Goal: Task Accomplishment & Management: Manage account settings

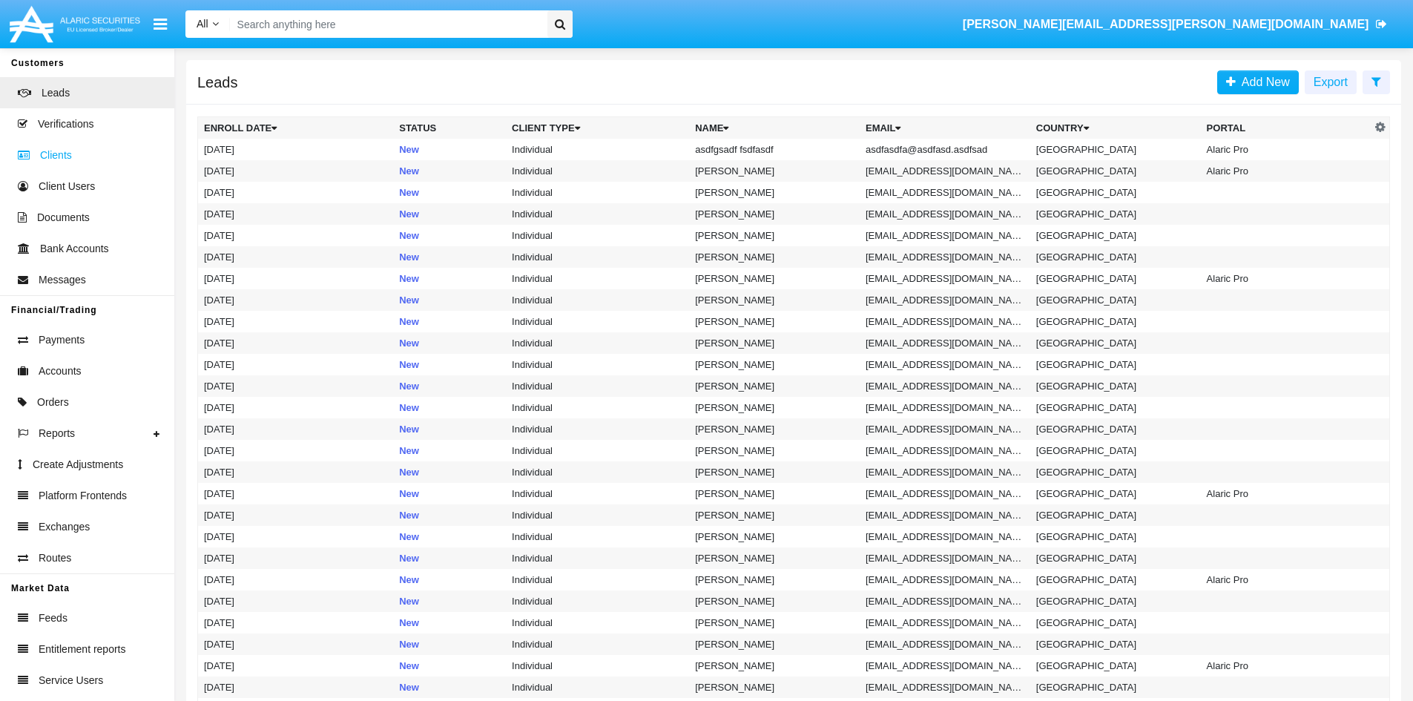
click at [36, 159] on span at bounding box center [27, 155] width 25 height 16
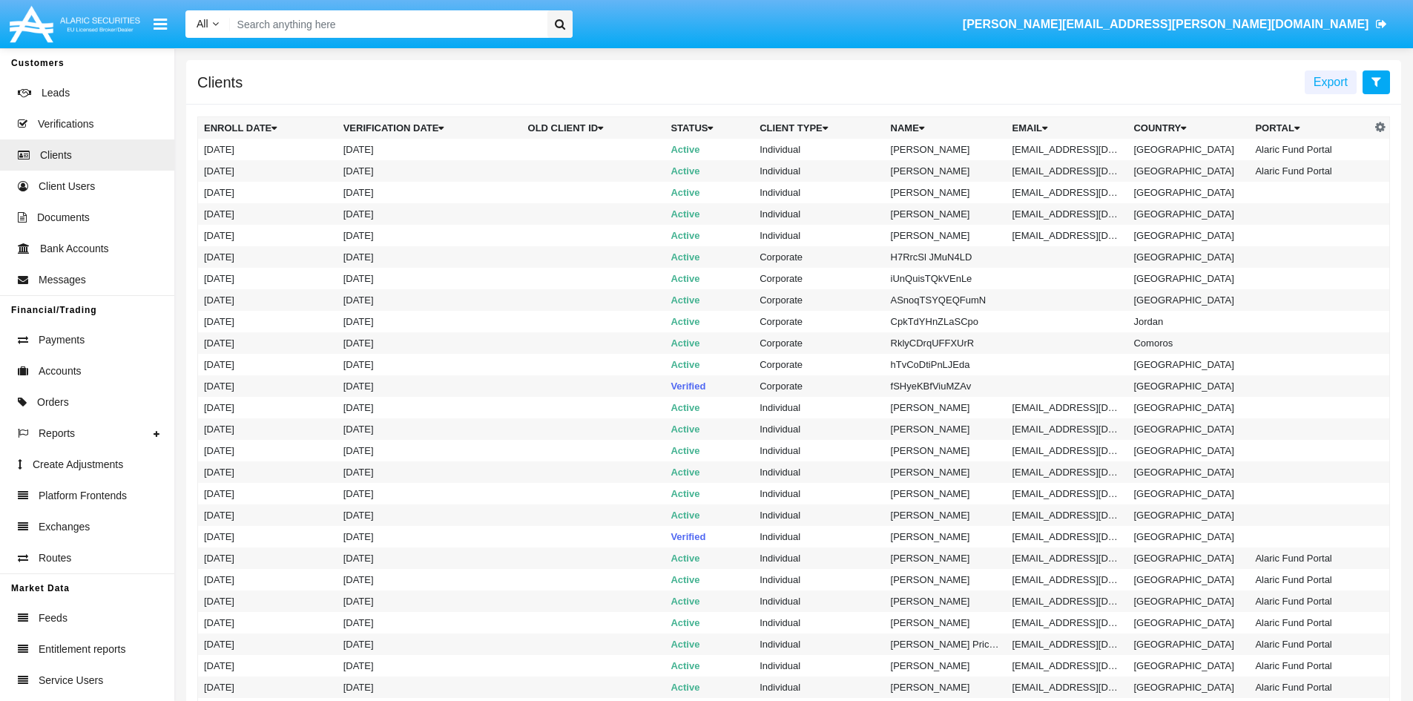
click at [1377, 88] on button at bounding box center [1376, 82] width 27 height 24
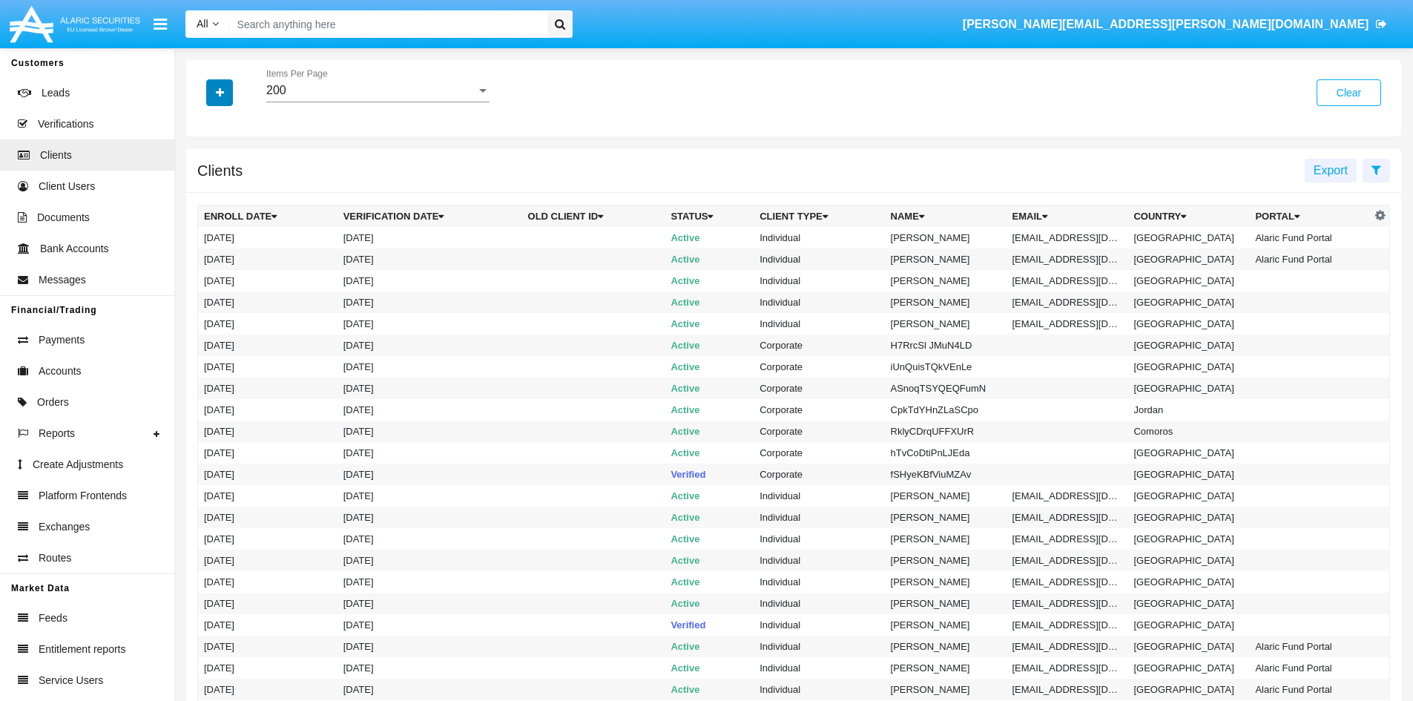
click at [226, 97] on button "button" at bounding box center [219, 92] width 27 height 27
click at [226, 301] on span "Portal" at bounding box center [231, 295] width 31 height 18
click at [204, 301] on input "Portal" at bounding box center [203, 301] width 1 height 1
checkbox input "true"
click at [355, 90] on div "All" at bounding box center [371, 90] width 210 height 13
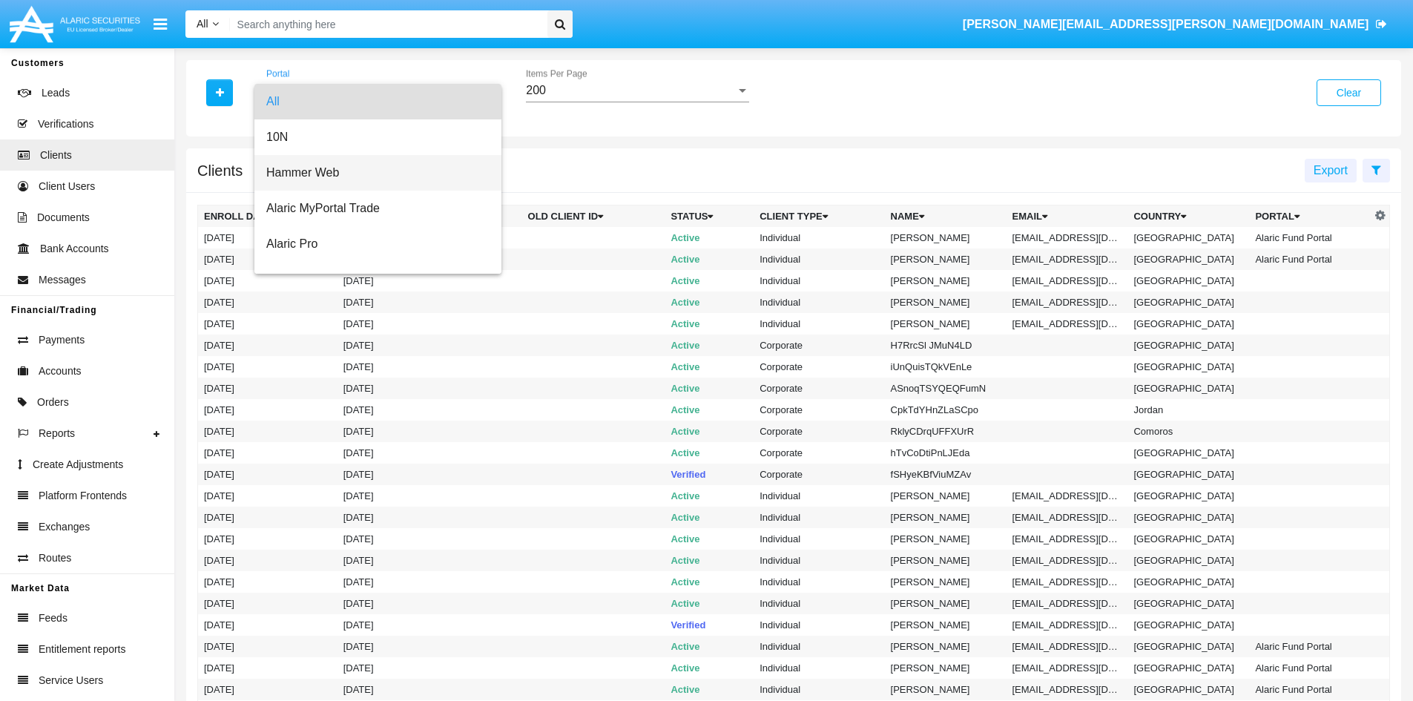
click at [341, 175] on span "Hammer Web" at bounding box center [377, 173] width 223 height 36
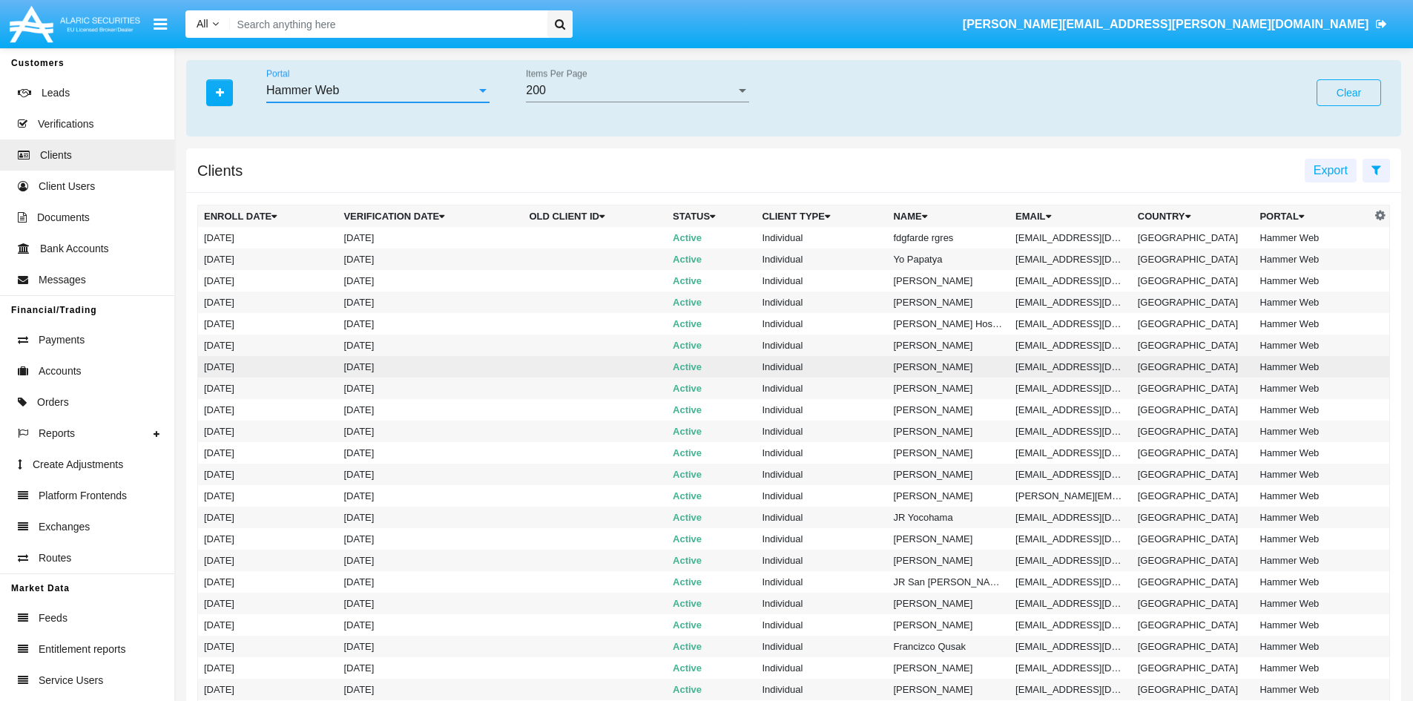
click at [756, 371] on td "Individual" at bounding box center [821, 367] width 131 height 22
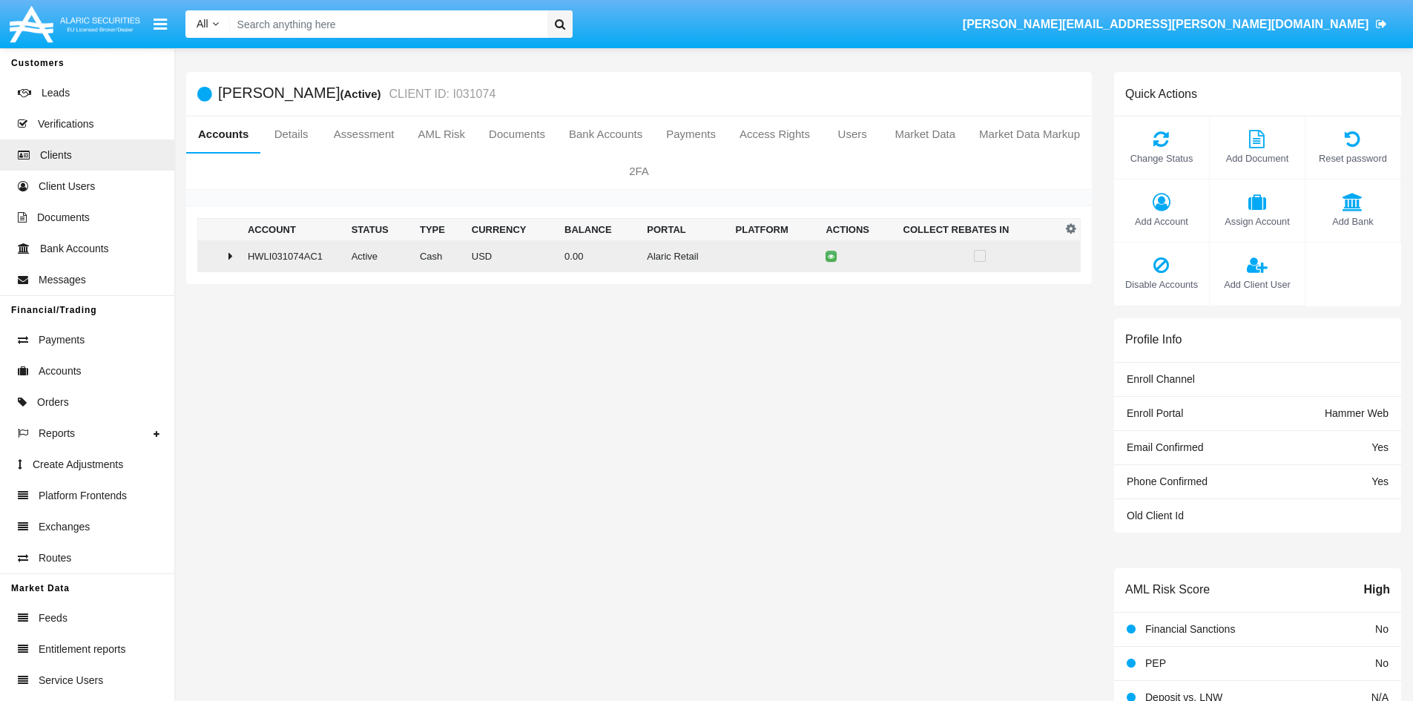
click at [232, 252] on icon at bounding box center [231, 256] width 4 height 12
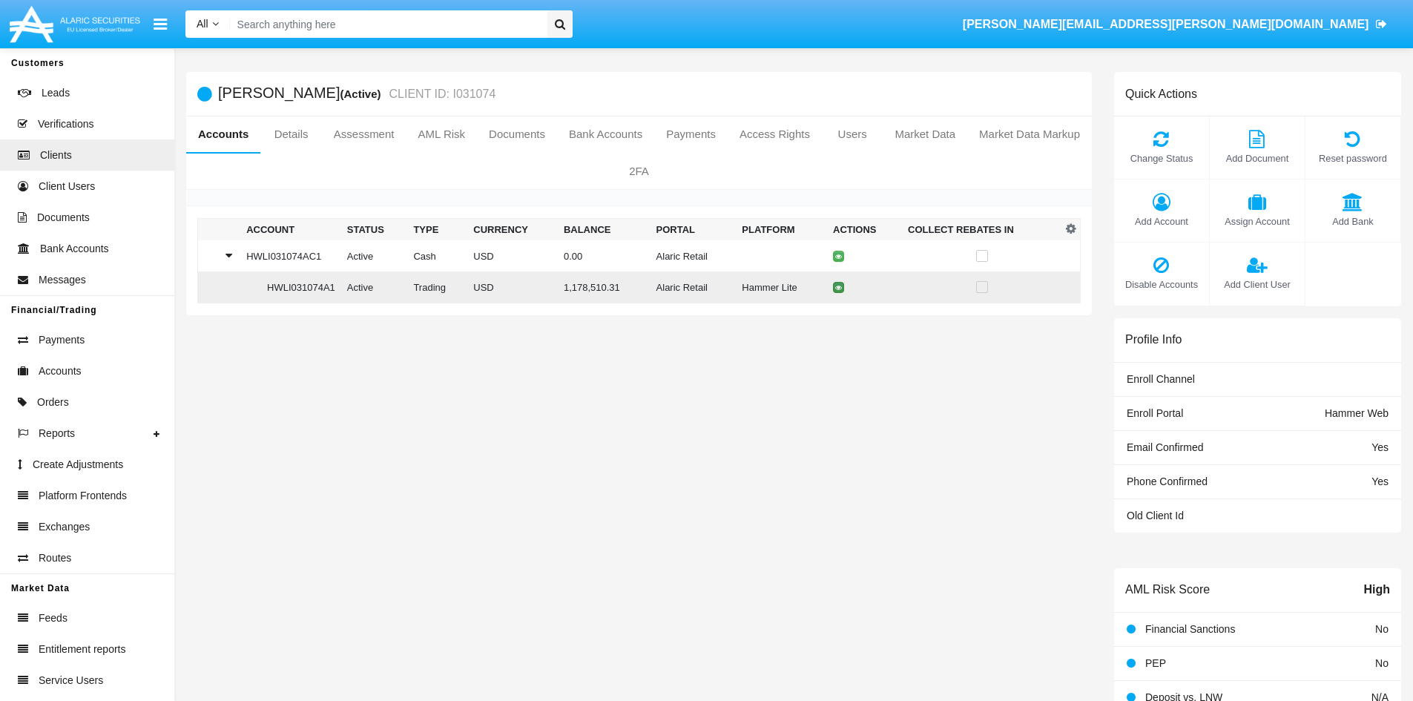
click at [842, 288] on button at bounding box center [838, 287] width 11 height 11
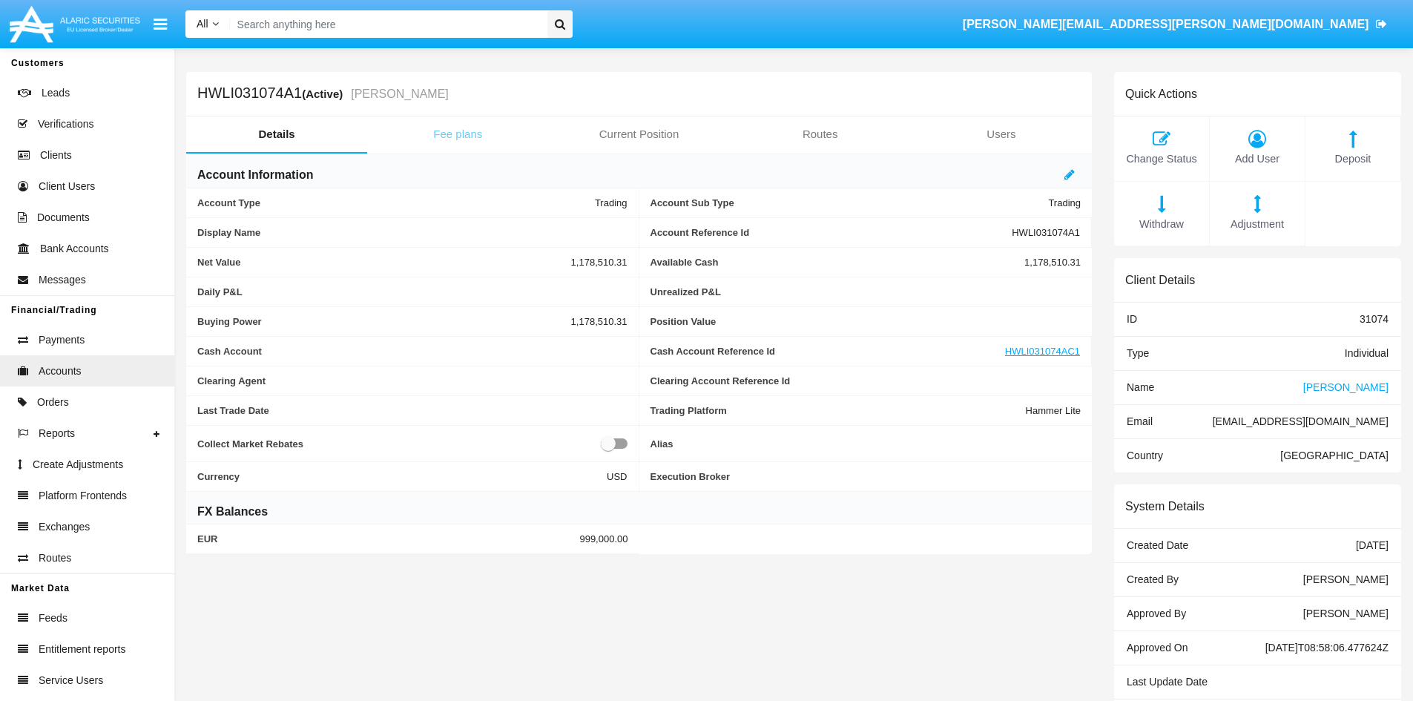
click at [454, 137] on link "Fee plans" at bounding box center [457, 134] width 181 height 36
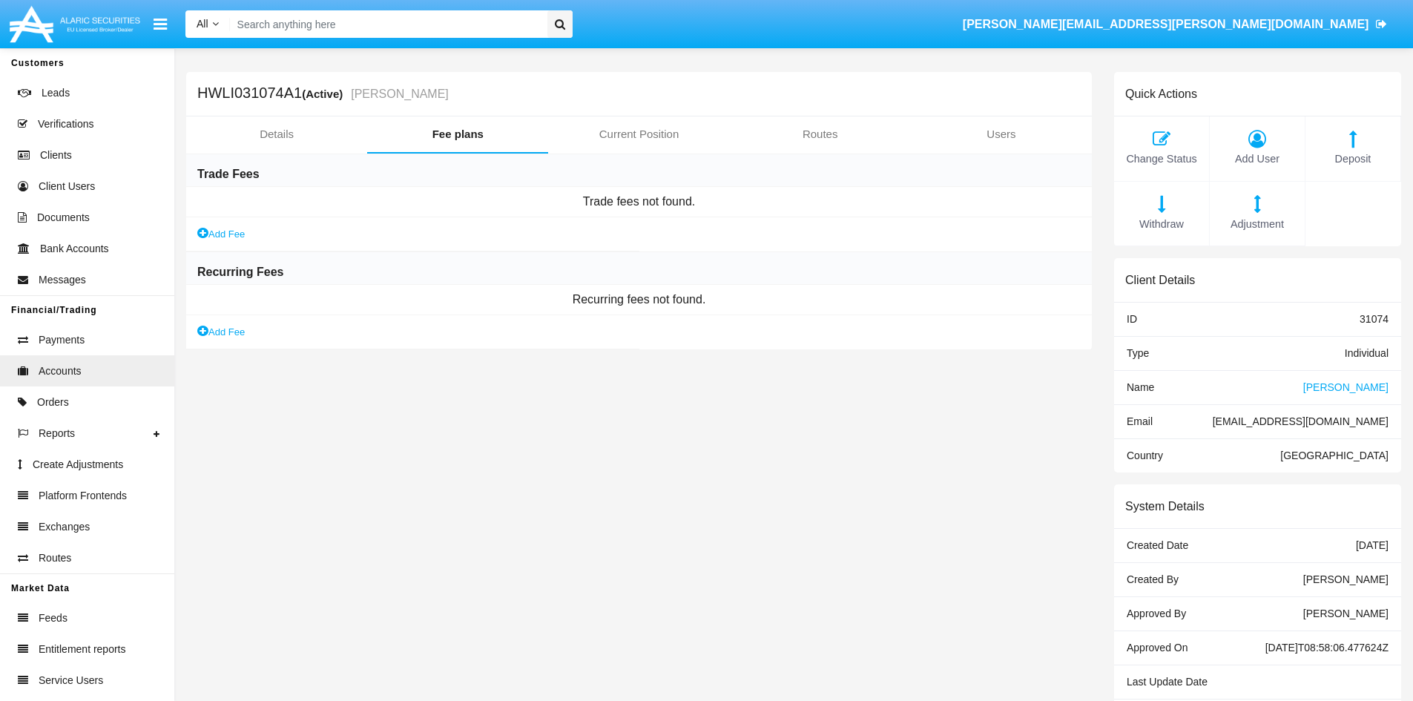
click at [233, 227] on link "Add Fee" at bounding box center [220, 234] width 47 height 16
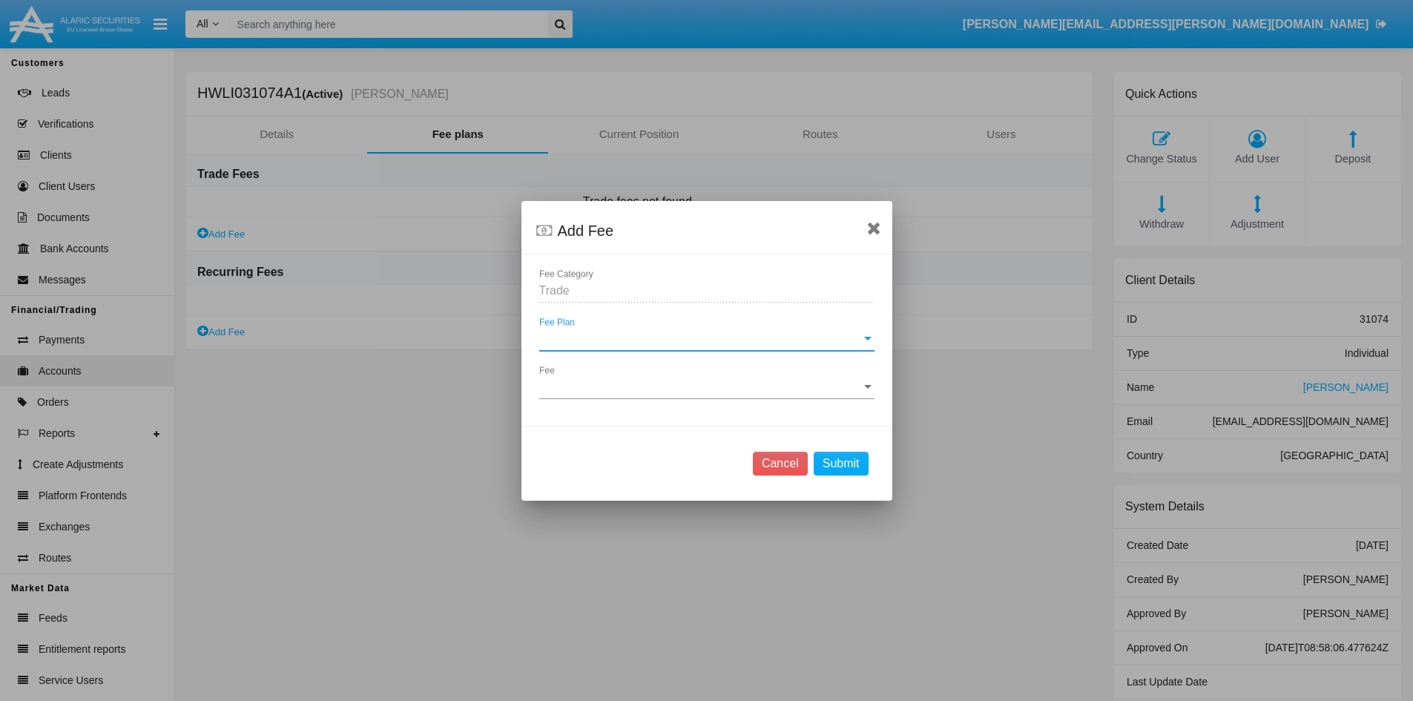
click at [638, 342] on span "Fee Plan" at bounding box center [700, 338] width 322 height 13
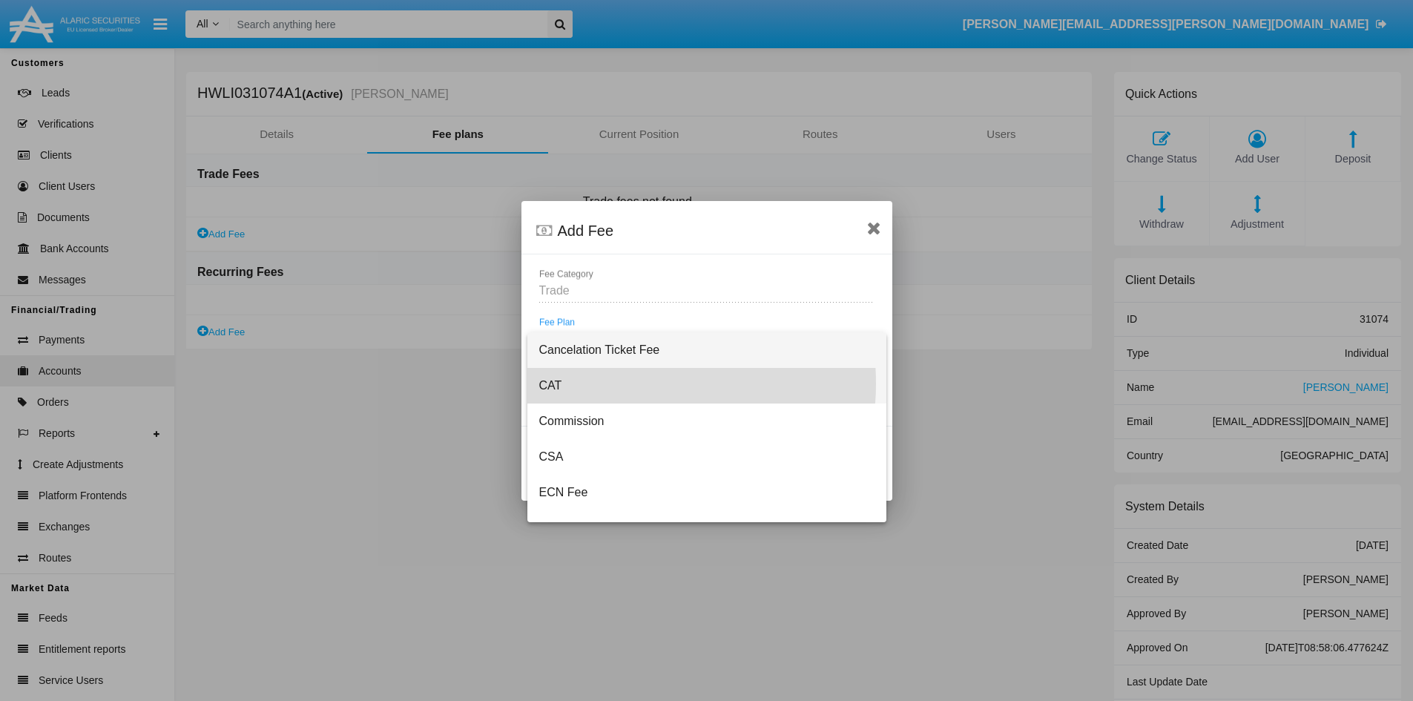
click at [622, 384] on span "CAT" at bounding box center [706, 386] width 335 height 36
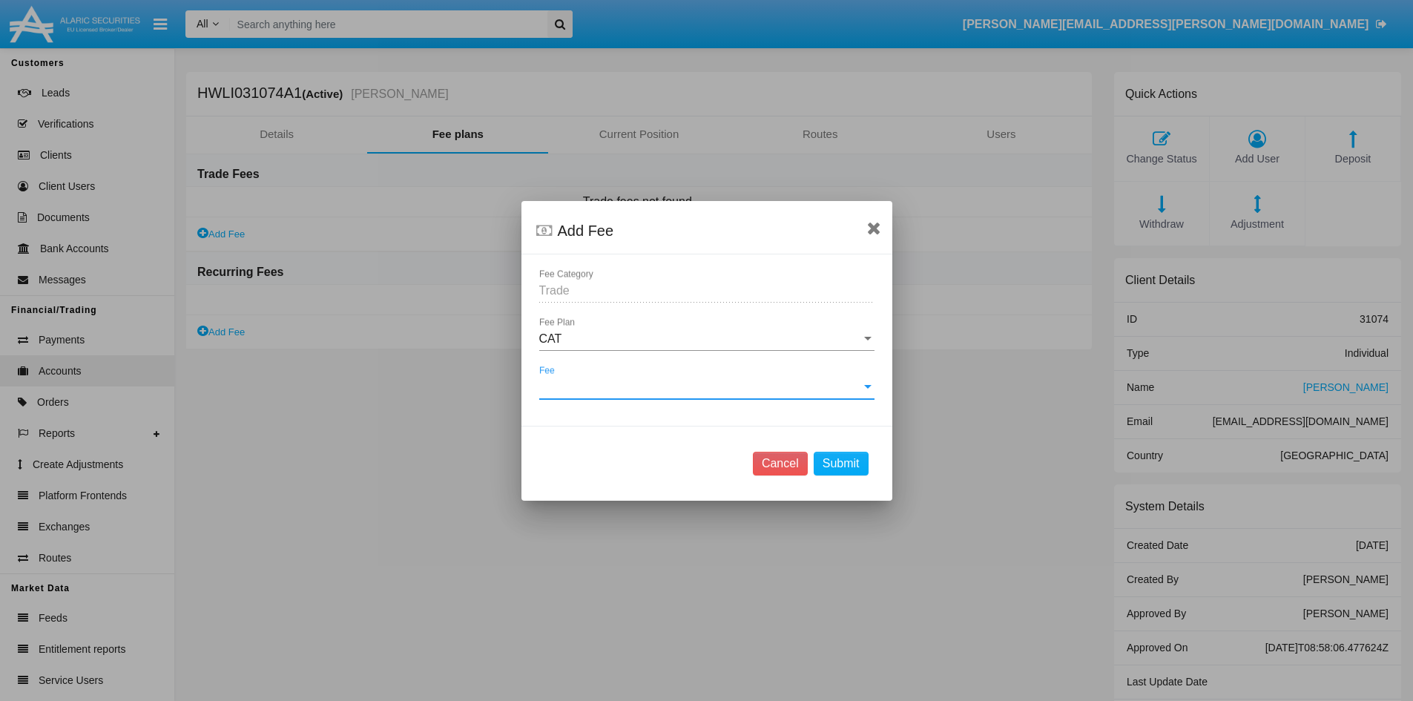
click at [619, 381] on span "Fee" at bounding box center [700, 387] width 322 height 13
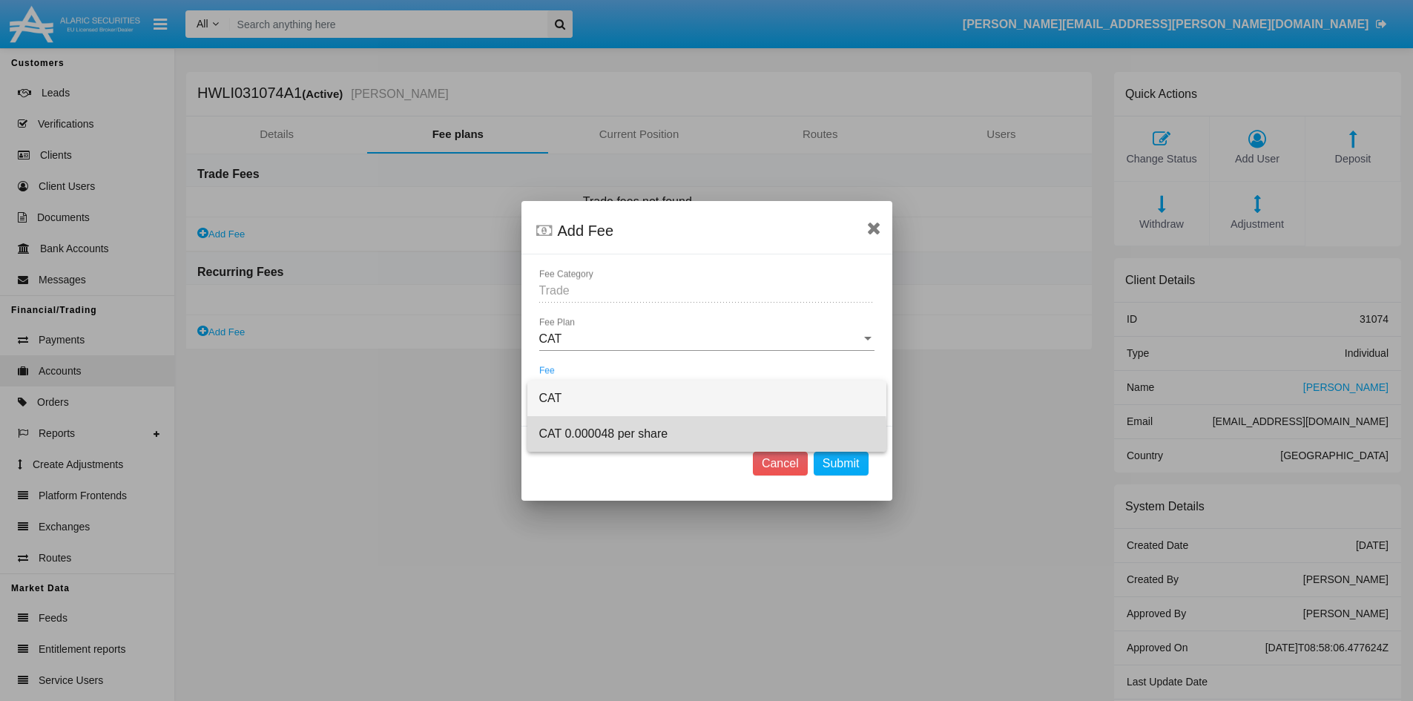
click at [617, 441] on span "CAT 0.000048 per share" at bounding box center [706, 434] width 335 height 36
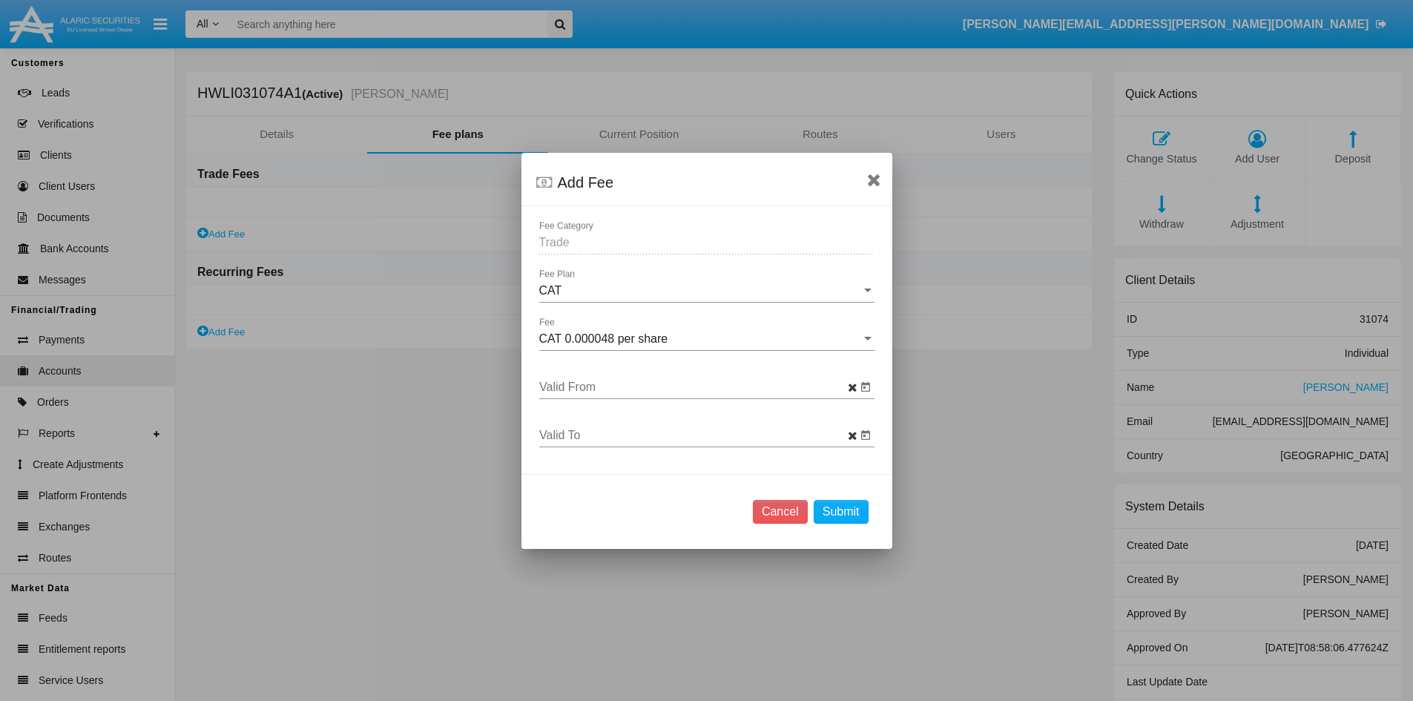
click at [782, 387] on input "Valid From" at bounding box center [698, 387] width 318 height 13
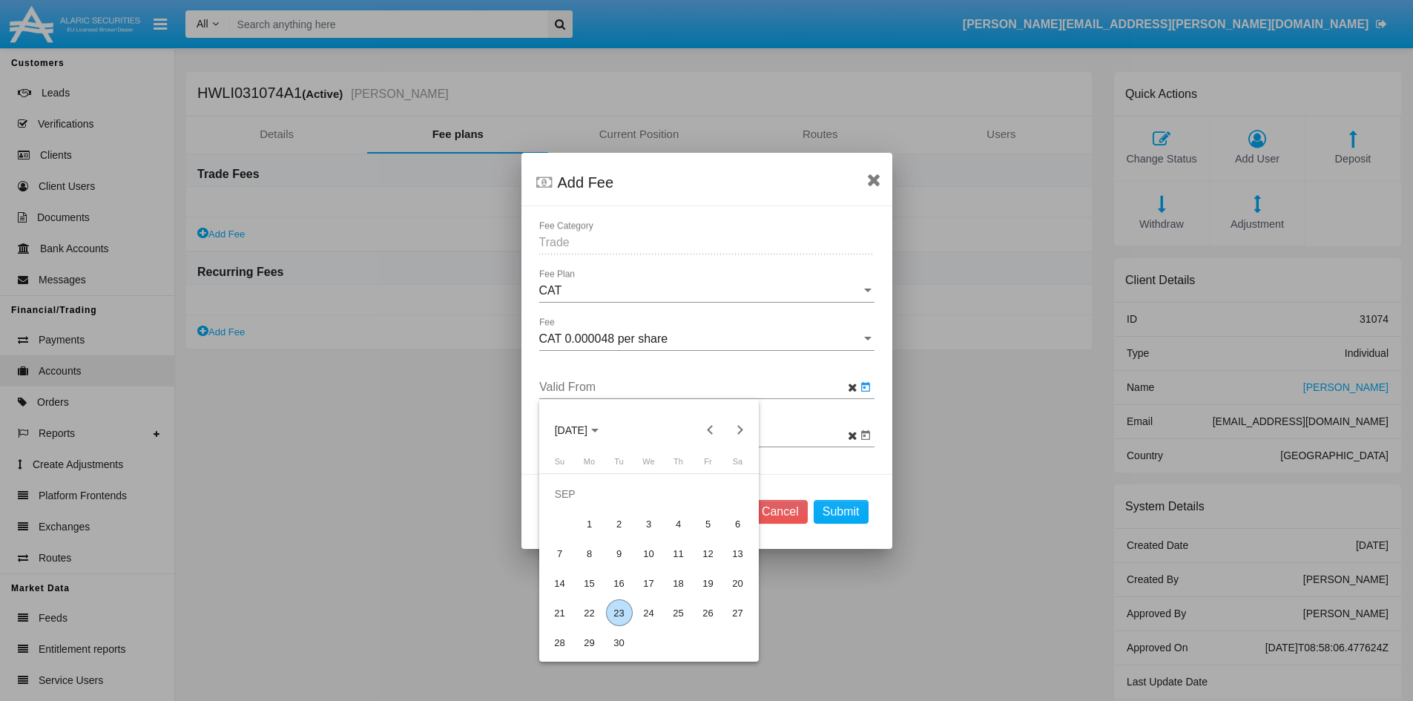
drag, startPoint x: 628, startPoint y: 611, endPoint x: 637, endPoint y: 604, distance: 11.7
click at [628, 610] on div "23" at bounding box center [619, 612] width 27 height 27
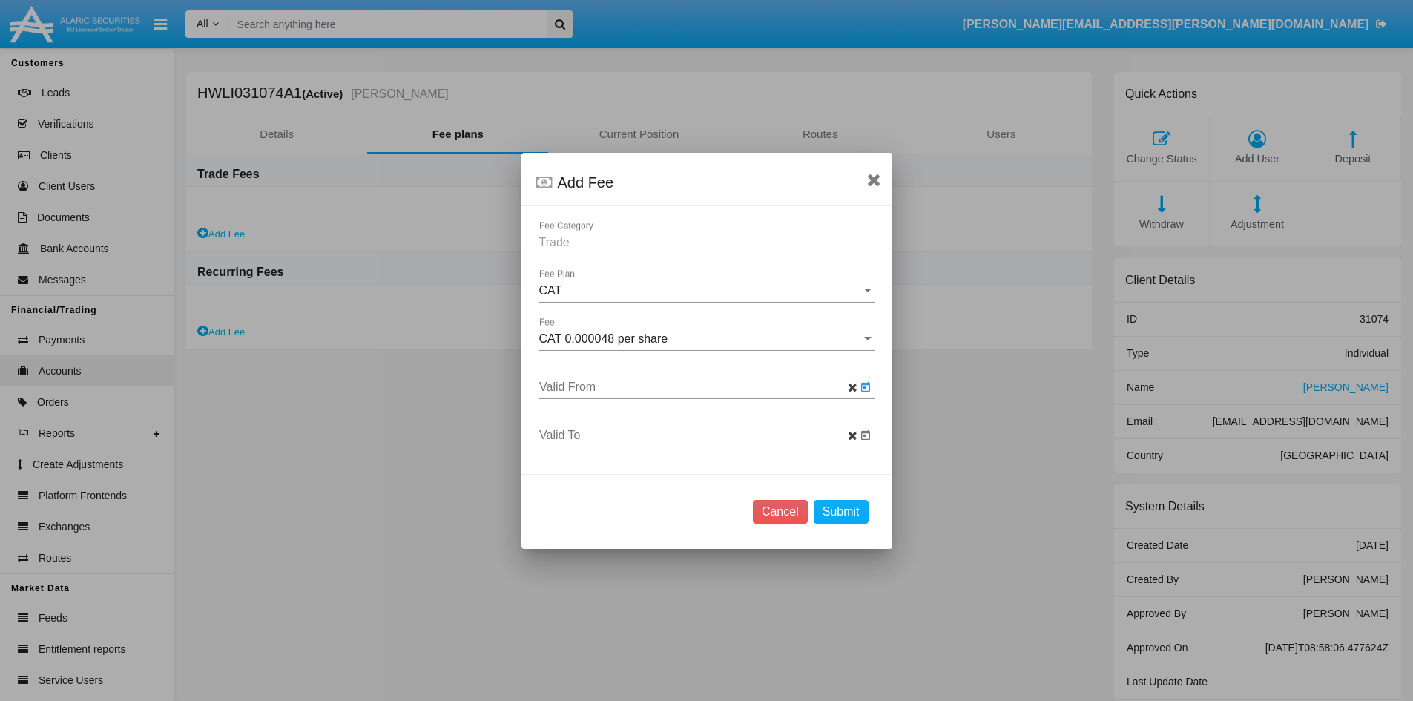
type input "[DATE]"
click at [849, 510] on button "Submit" at bounding box center [841, 512] width 55 height 24
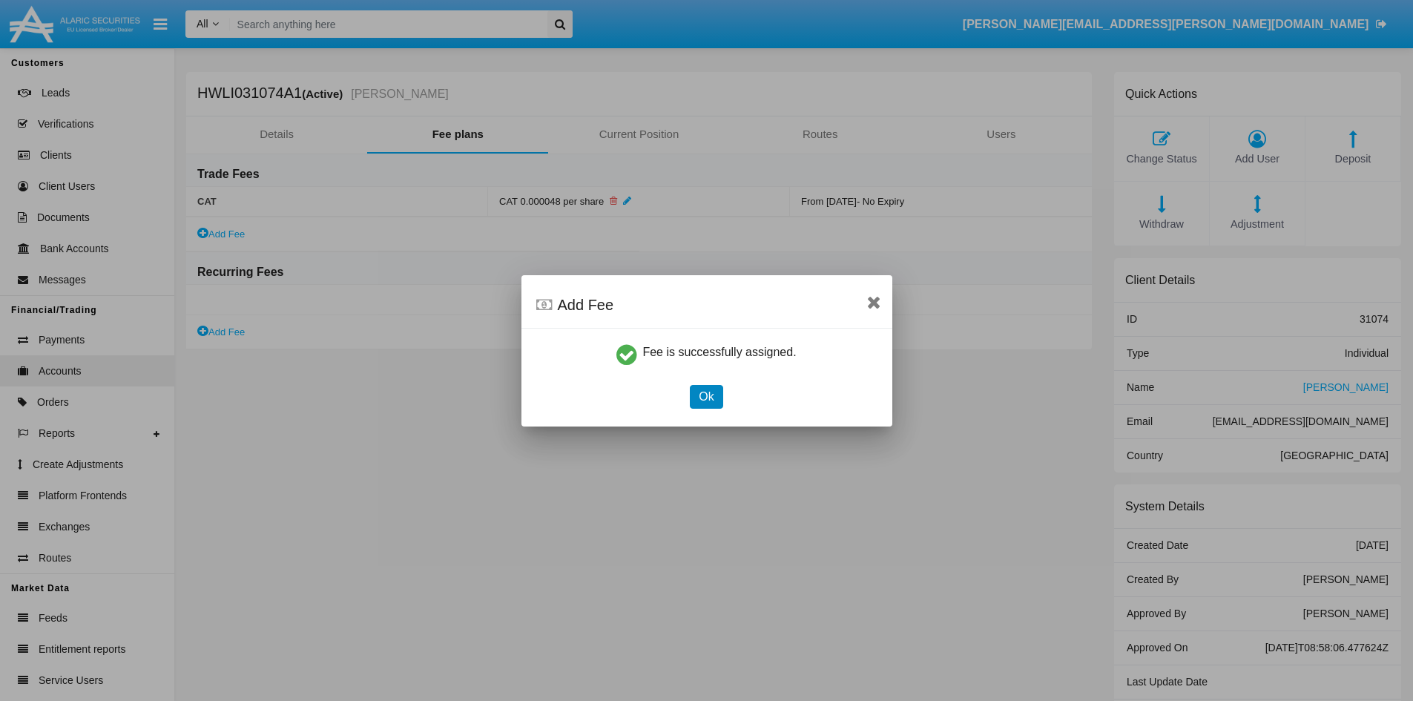
click at [712, 399] on button "Ok" at bounding box center [706, 397] width 33 height 24
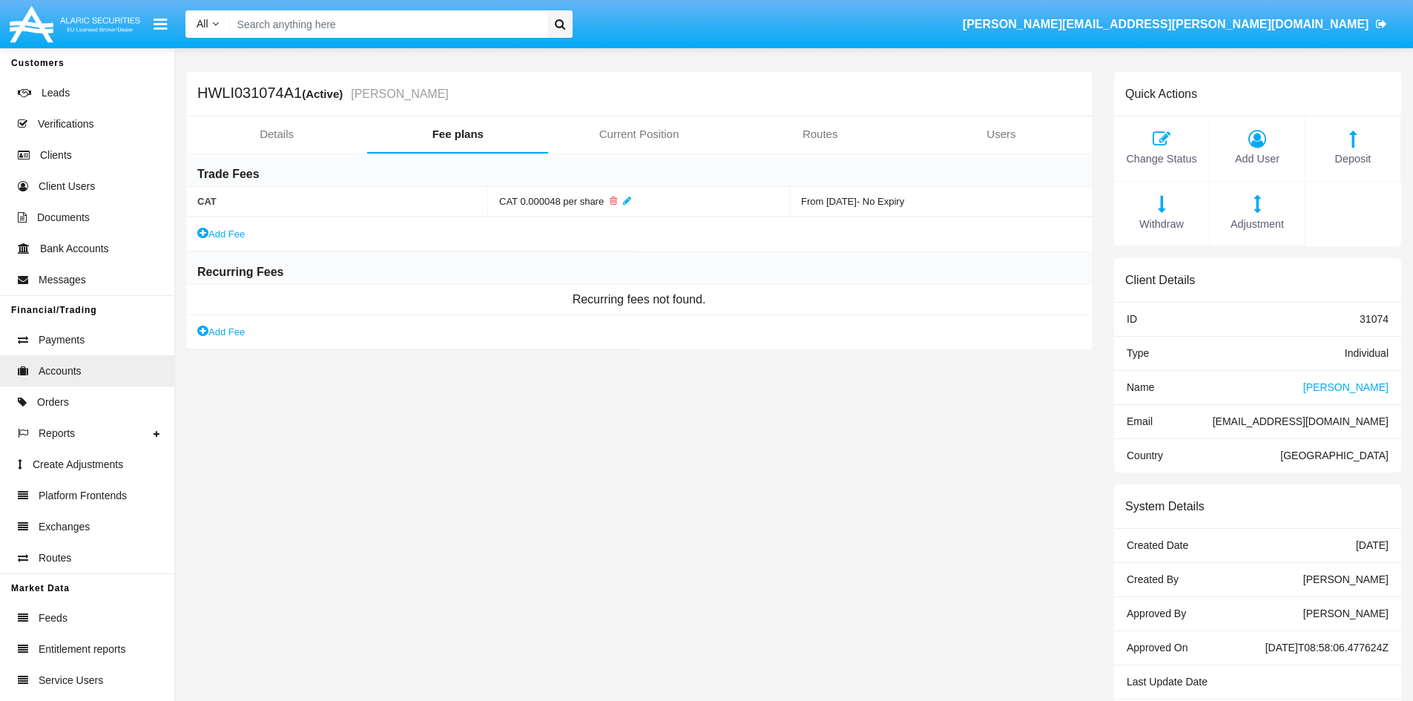
click at [224, 236] on link "Add Fee" at bounding box center [220, 234] width 47 height 16
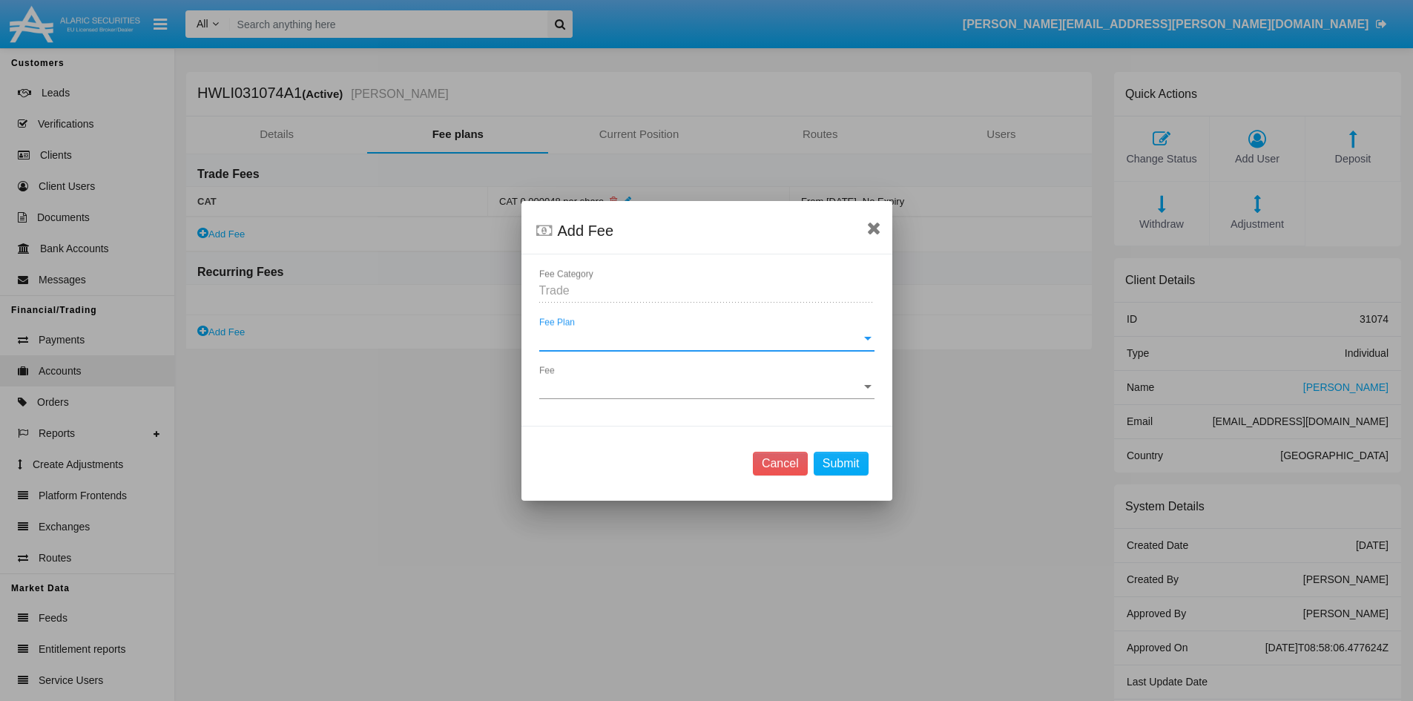
click at [619, 345] on span "Fee Plan" at bounding box center [700, 338] width 322 height 13
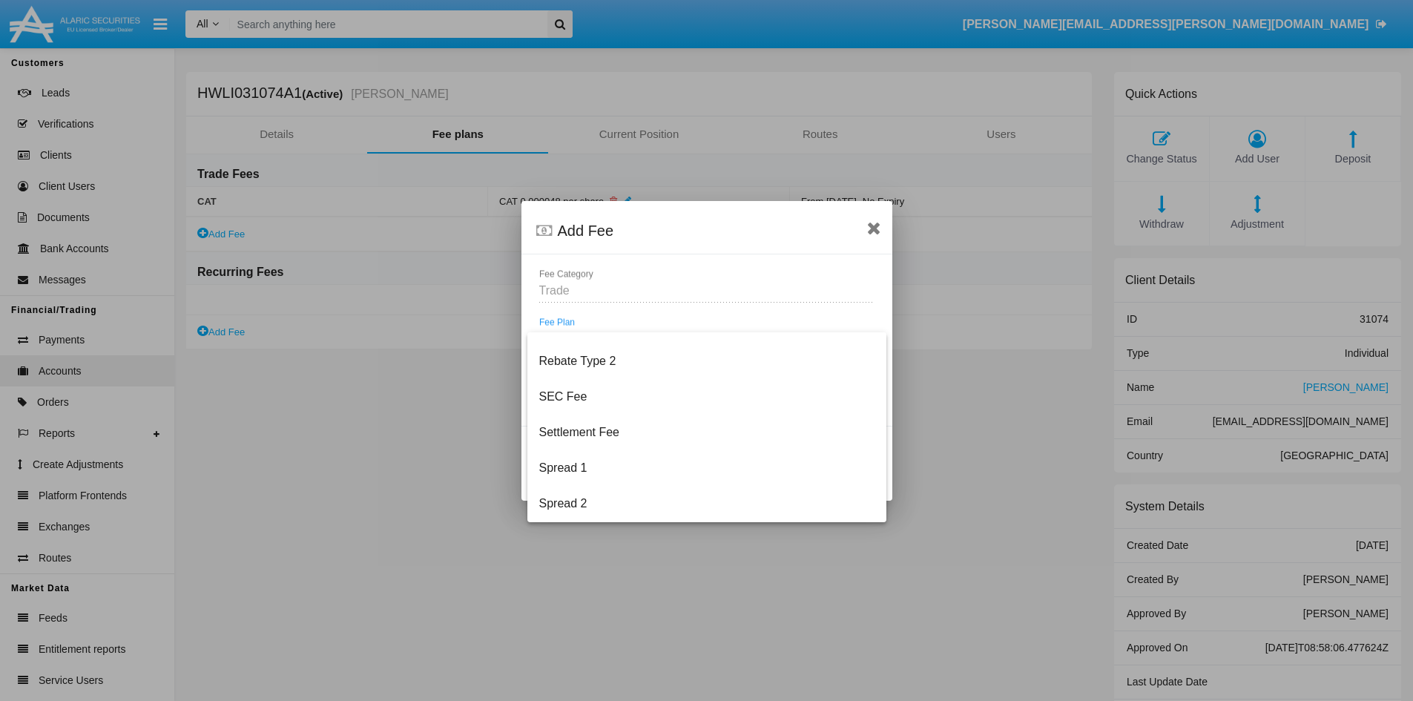
scroll to position [380, 0]
click at [621, 508] on span "TAF" at bounding box center [706, 505] width 335 height 36
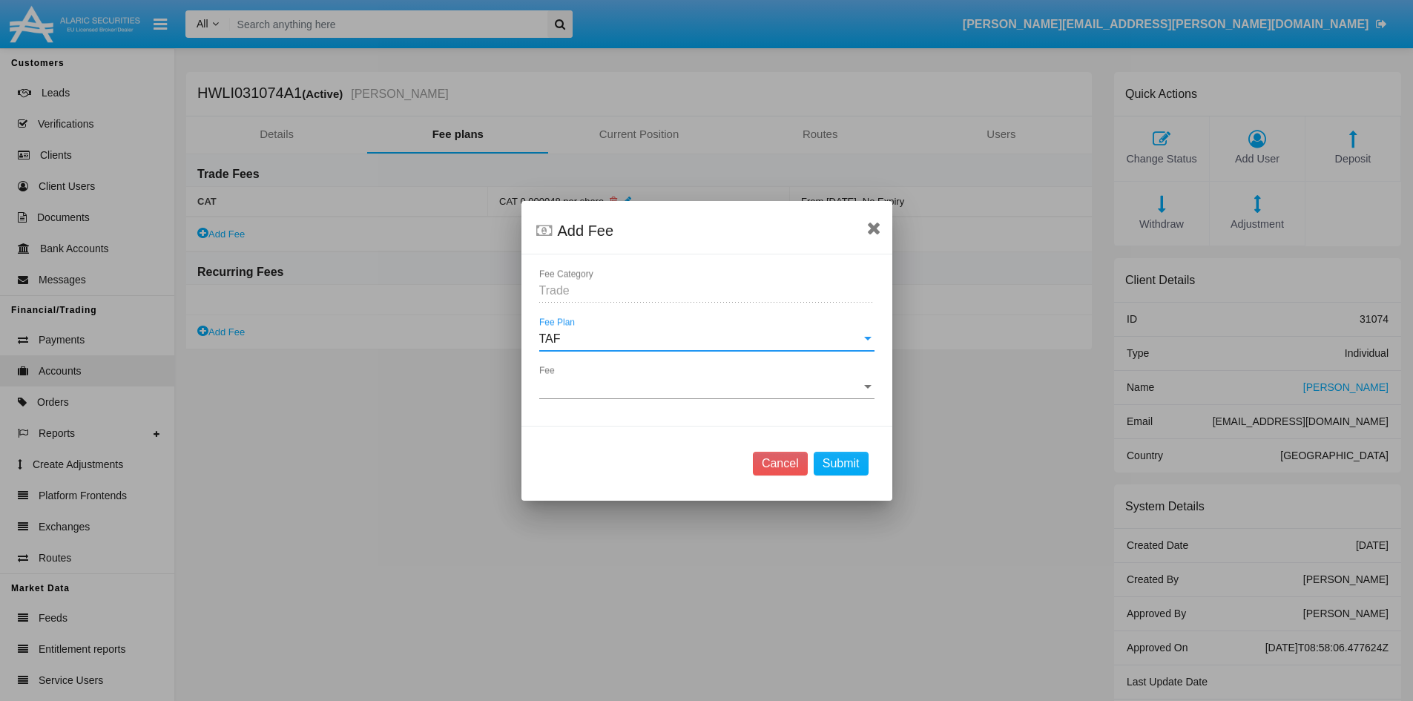
click at [588, 372] on div "Fee Fee" at bounding box center [706, 382] width 335 height 33
click at [585, 398] on span "TAF 0.000119 / share" at bounding box center [706, 399] width 335 height 36
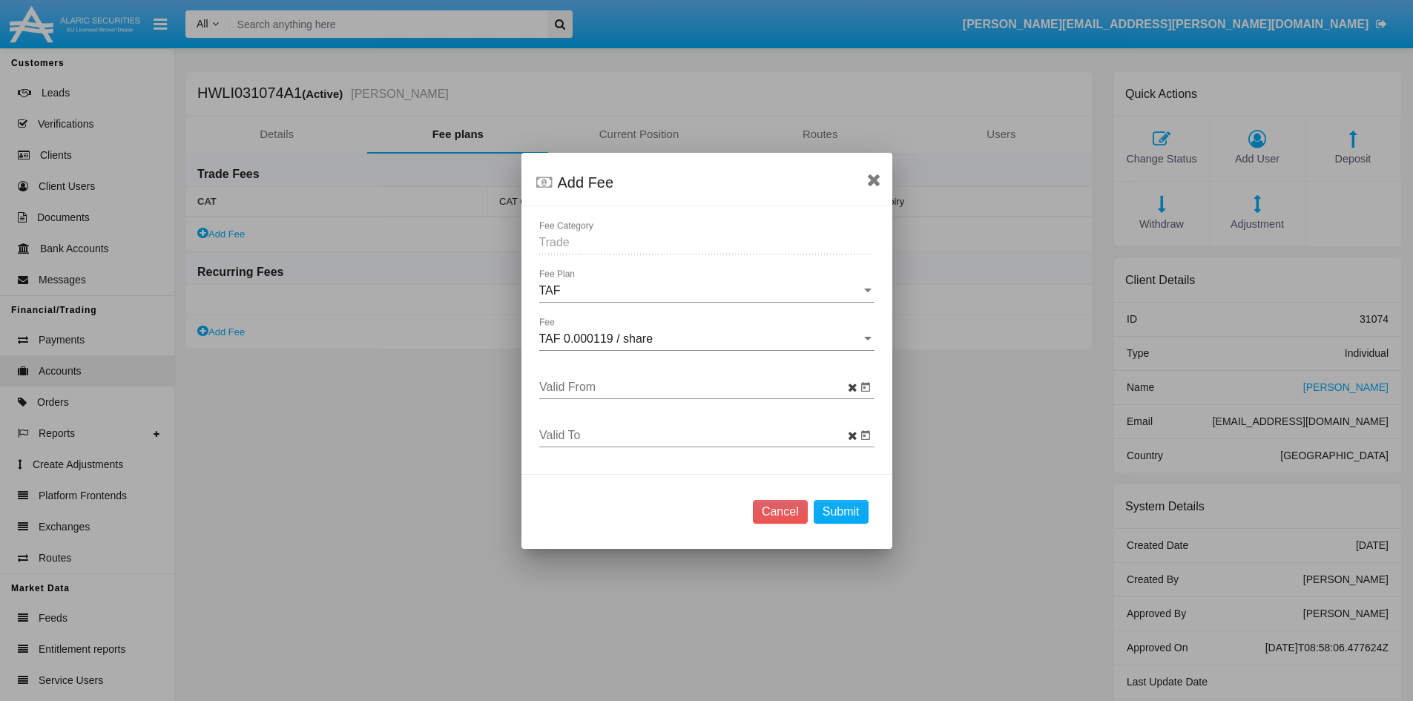
click at [710, 382] on input "Valid From" at bounding box center [698, 387] width 318 height 13
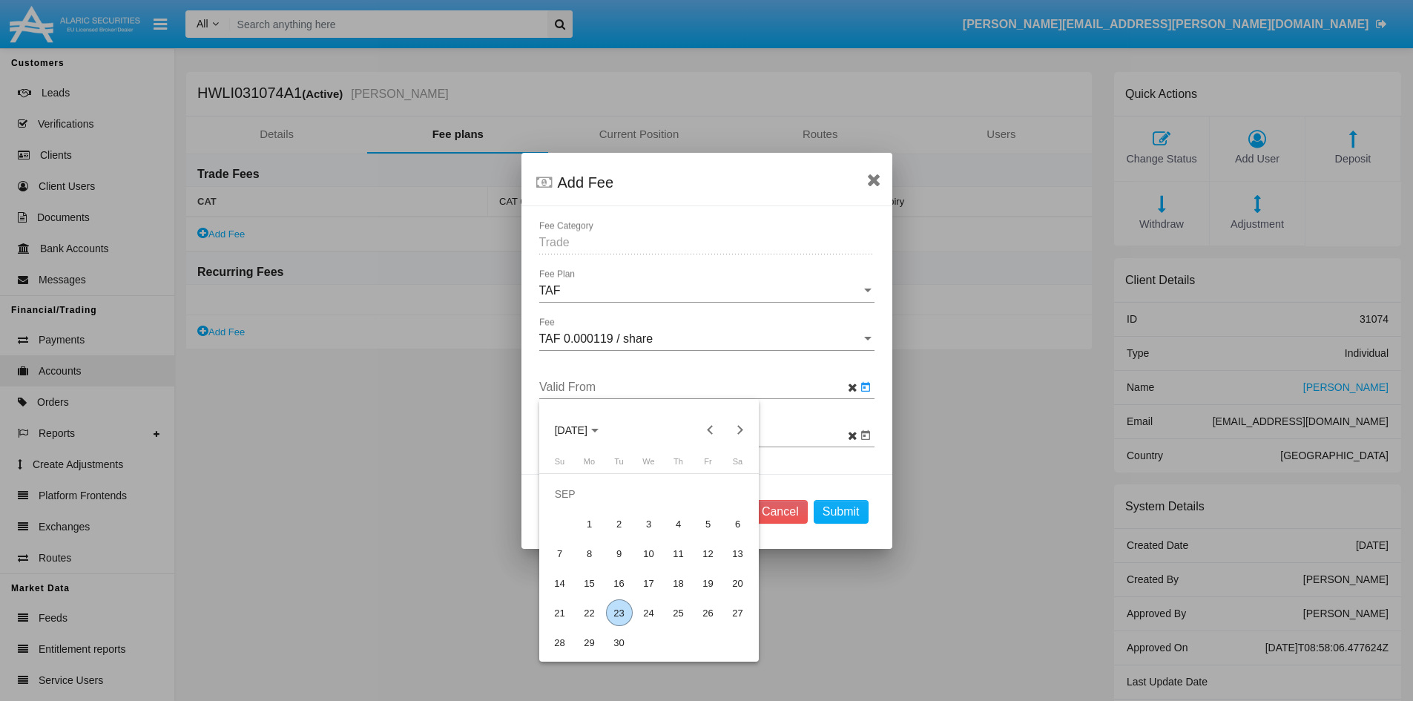
click at [624, 612] on div "23" at bounding box center [619, 612] width 27 height 27
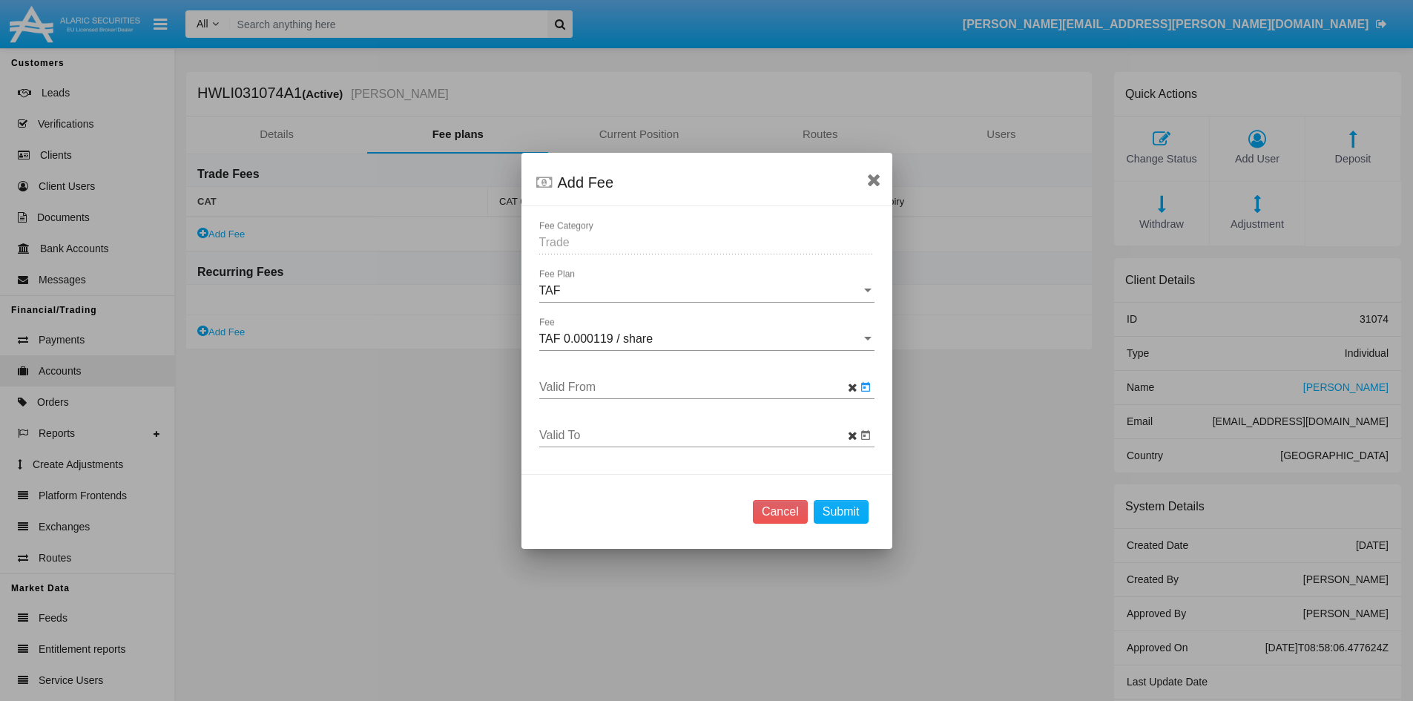
type input "[DATE]"
click at [843, 507] on button "Submit" at bounding box center [841, 512] width 55 height 24
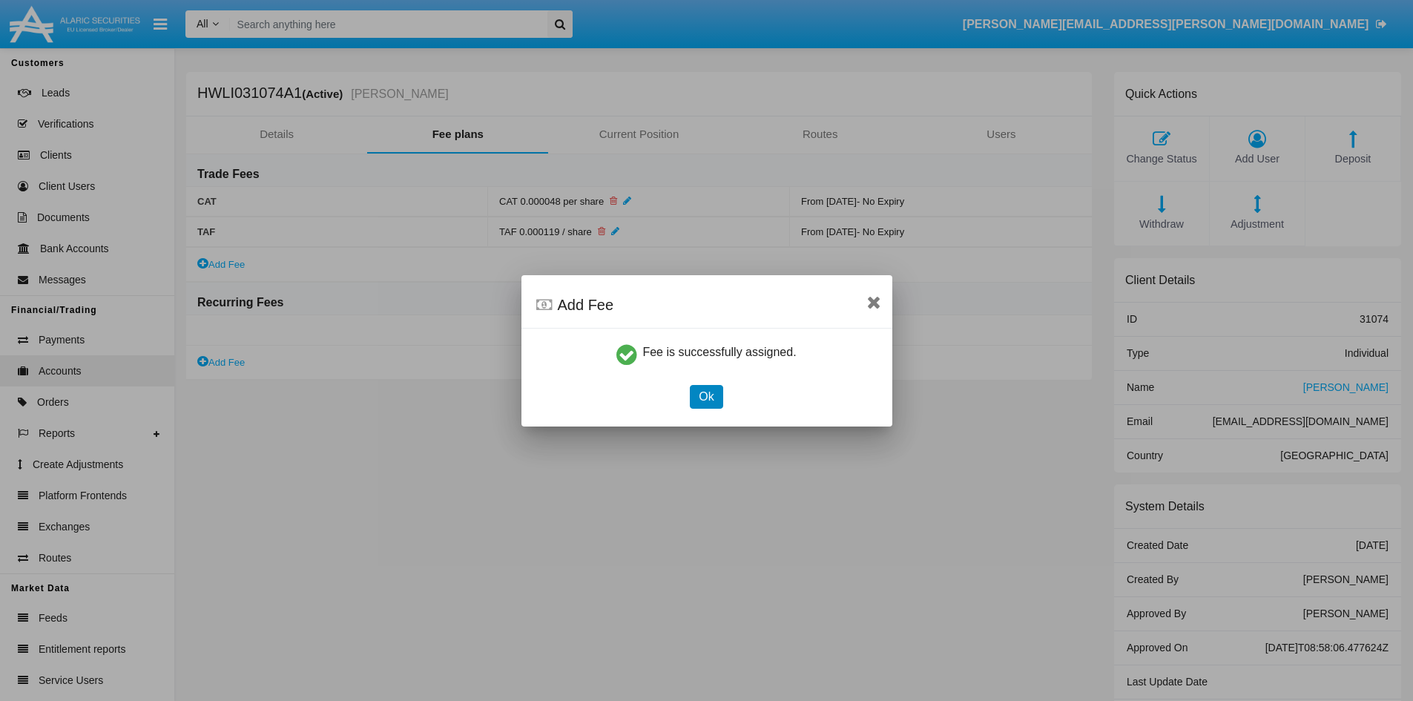
click at [699, 400] on button "Ok" at bounding box center [706, 397] width 33 height 24
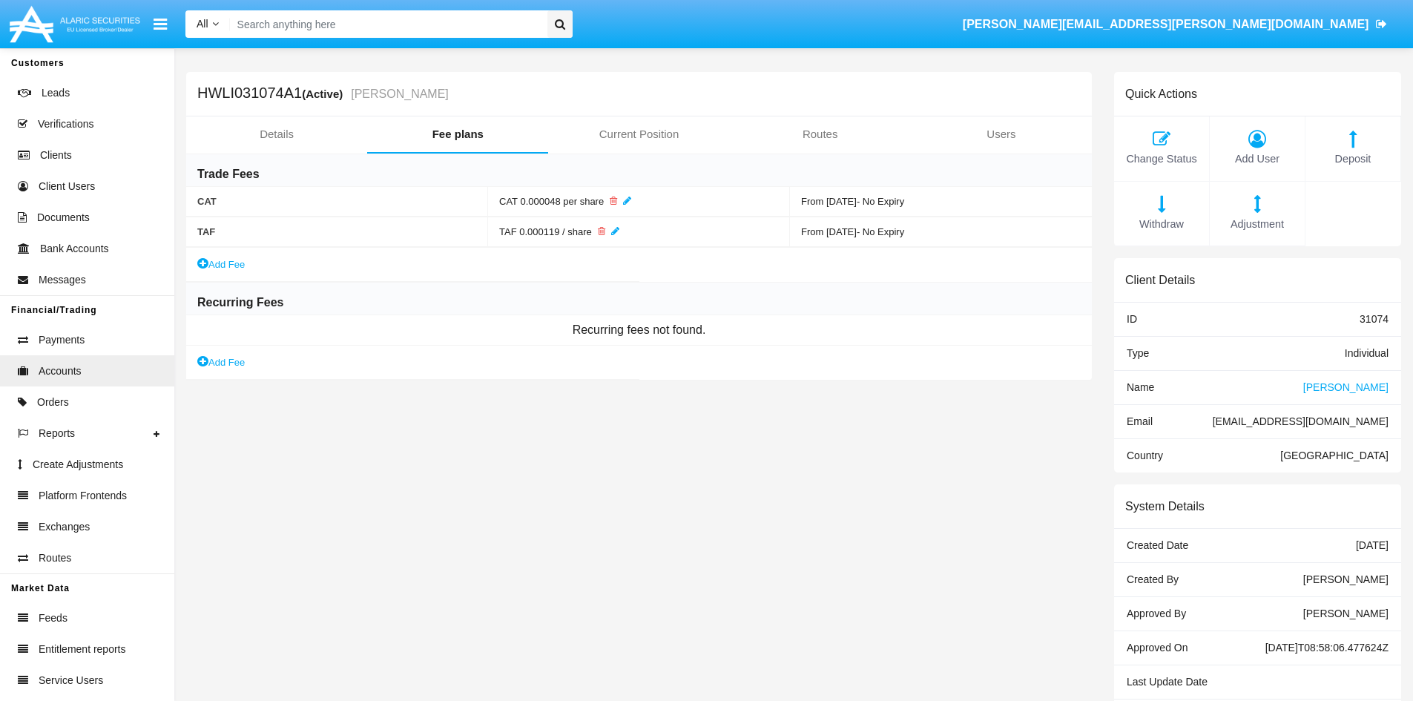
click at [227, 258] on link "Add Fee" at bounding box center [220, 265] width 47 height 16
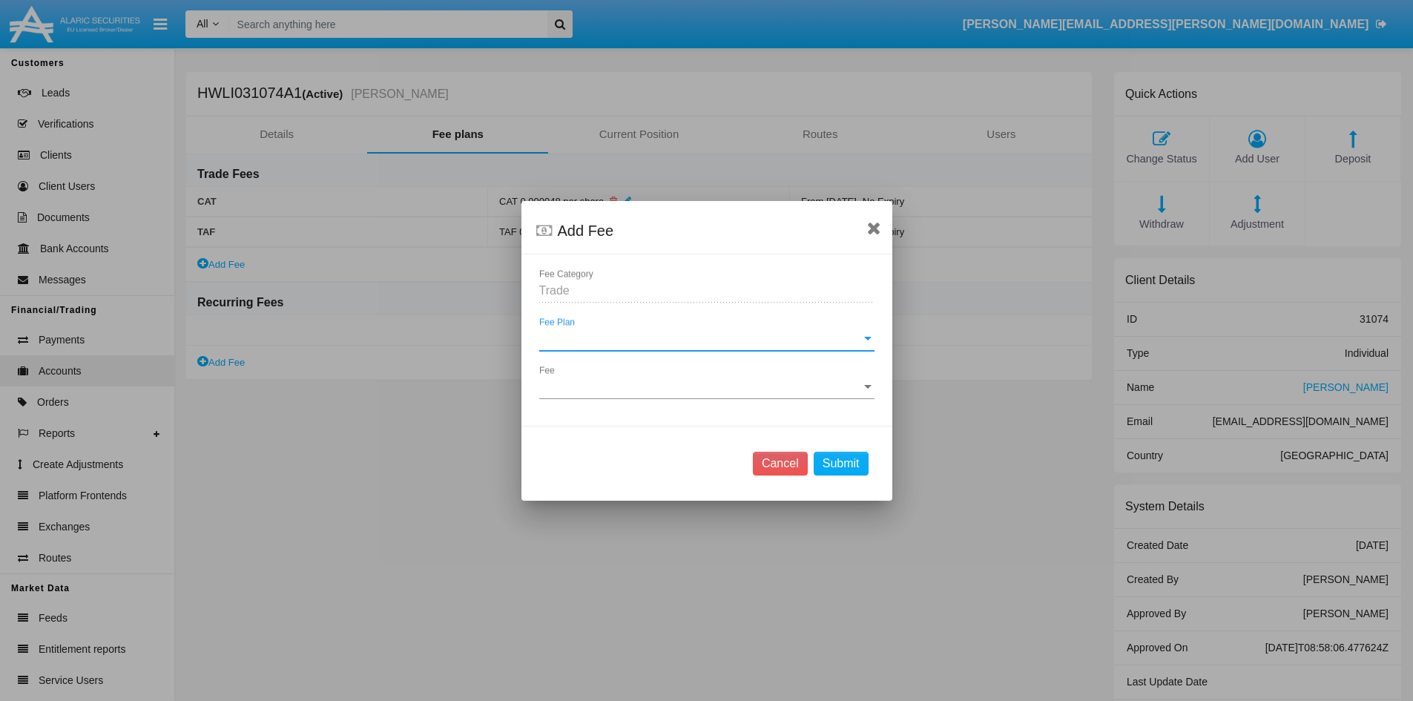
click at [602, 338] on span "Fee Plan" at bounding box center [700, 338] width 322 height 13
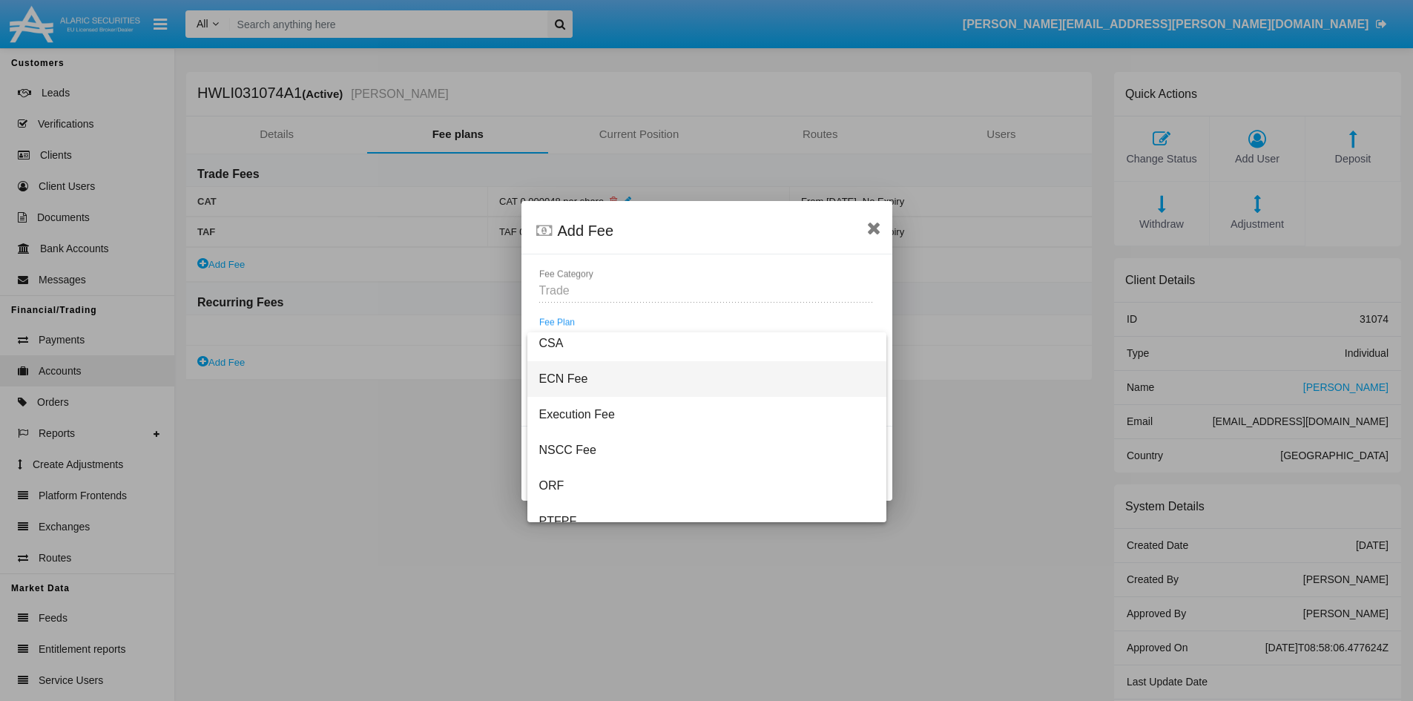
scroll to position [148, 0]
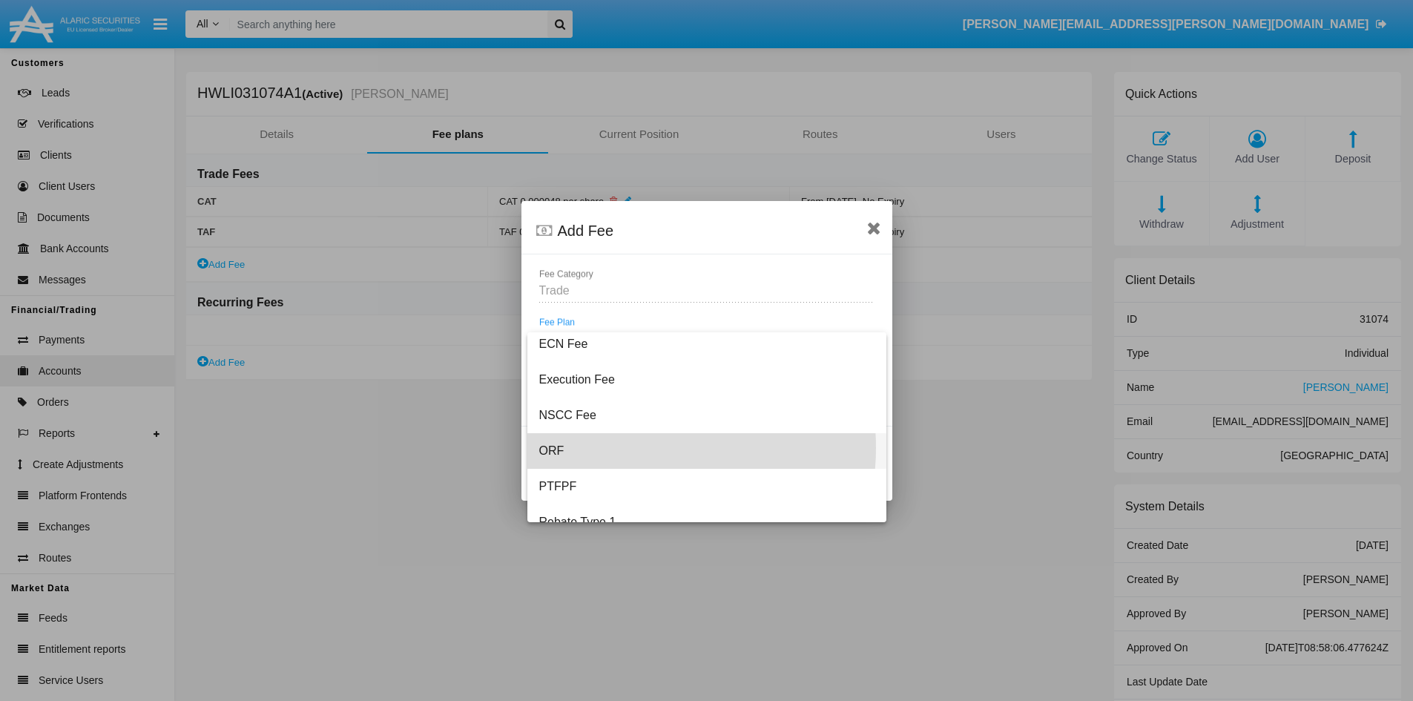
click at [631, 448] on span "ORF" at bounding box center [706, 451] width 335 height 36
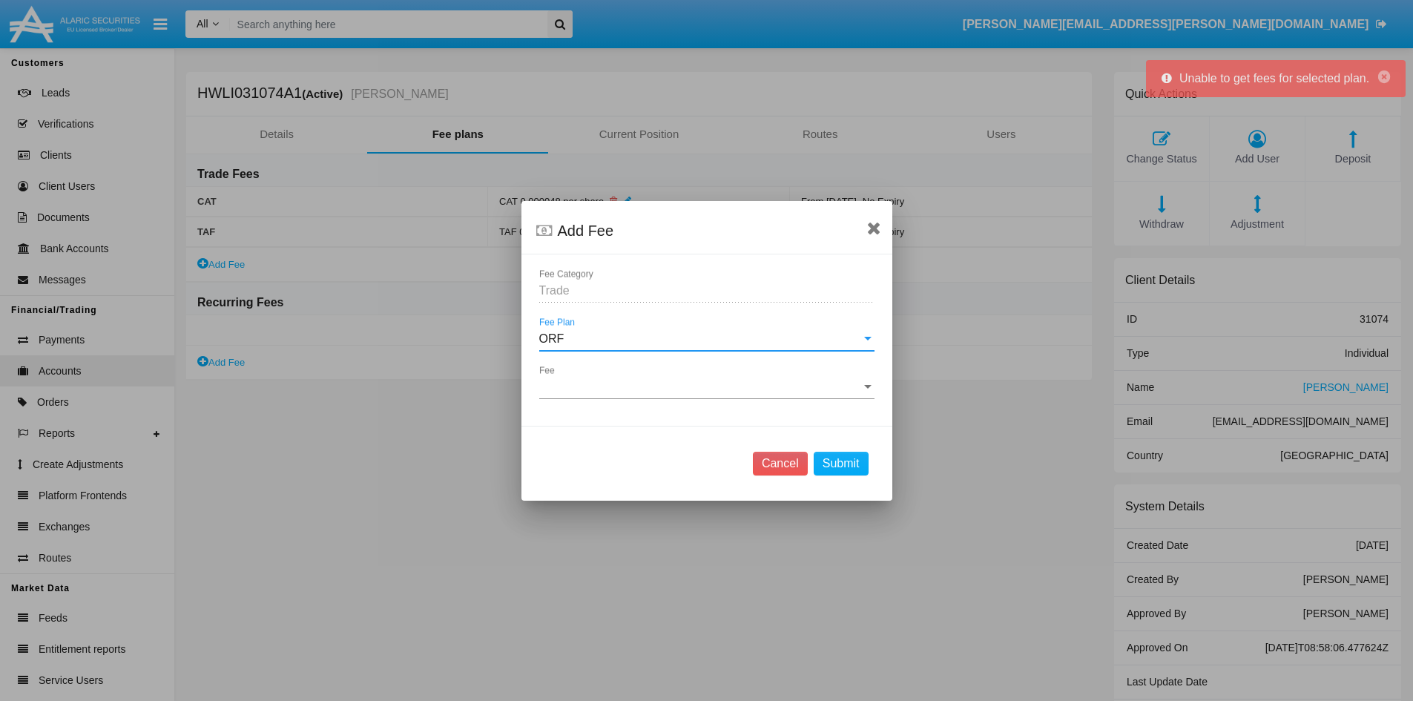
click at [855, 335] on div "ORF" at bounding box center [700, 338] width 322 height 13
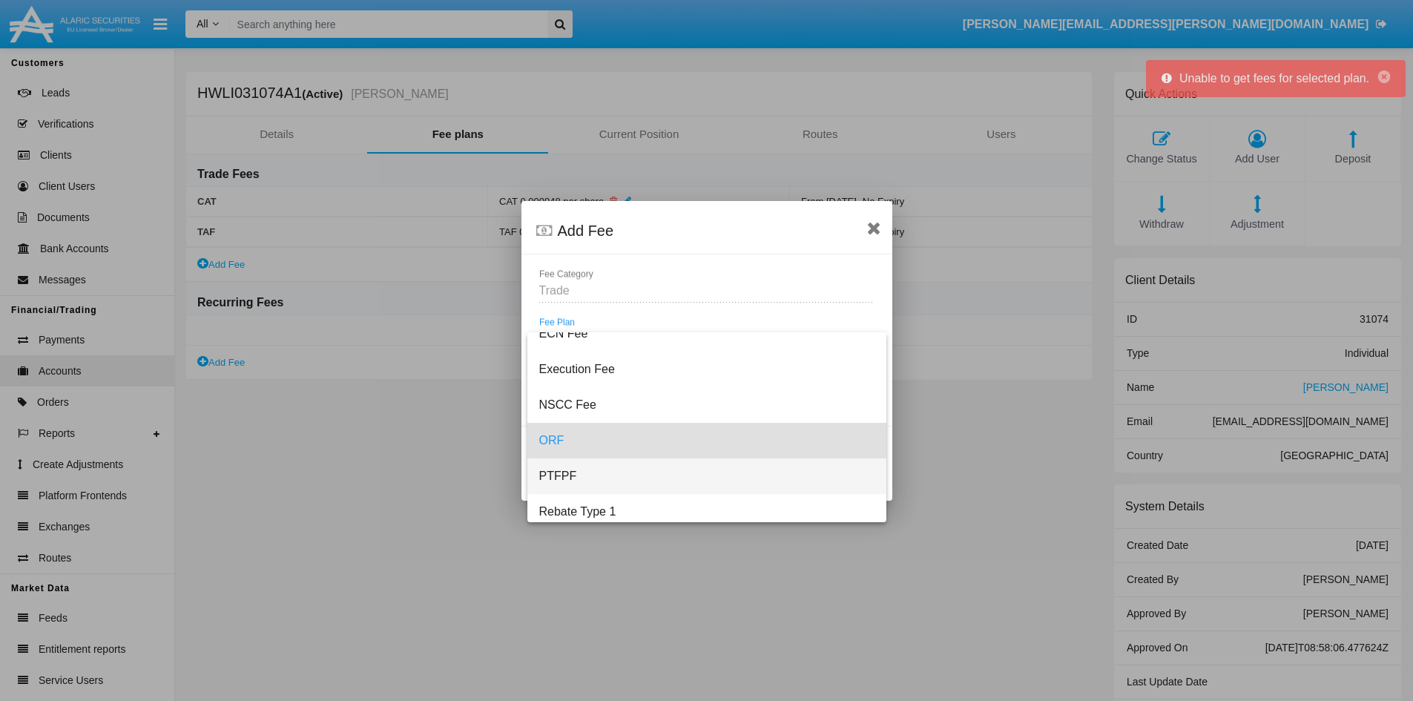
scroll to position [157, 0]
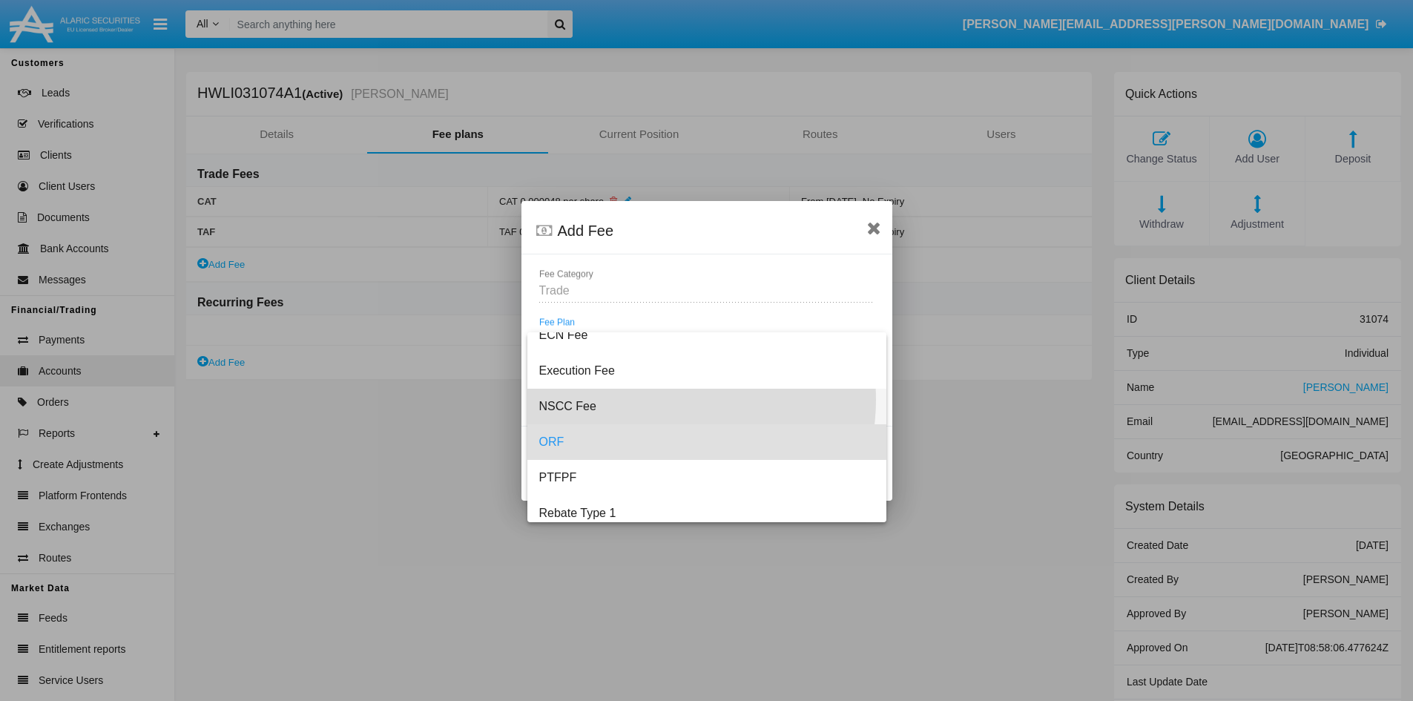
click at [663, 400] on span "NSCC Fee" at bounding box center [706, 407] width 335 height 36
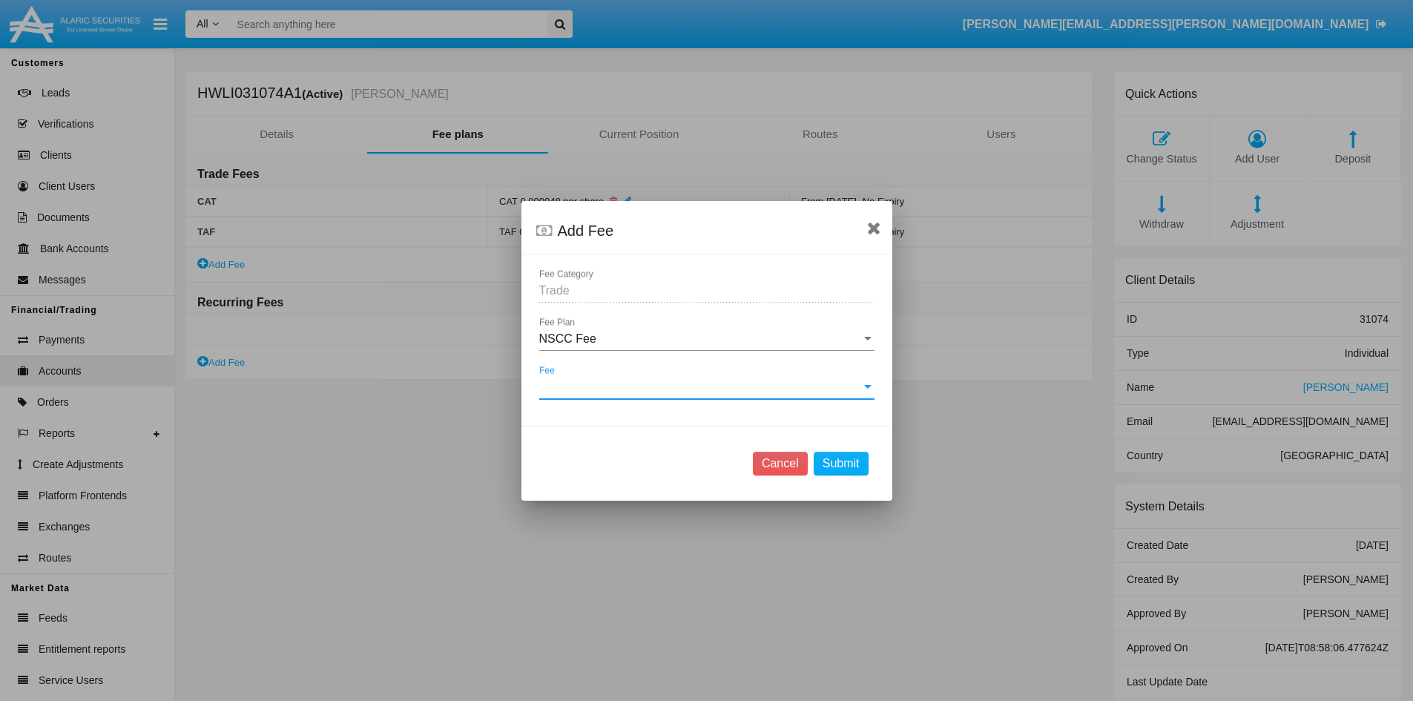
click at [634, 388] on span "Fee" at bounding box center [700, 387] width 322 height 13
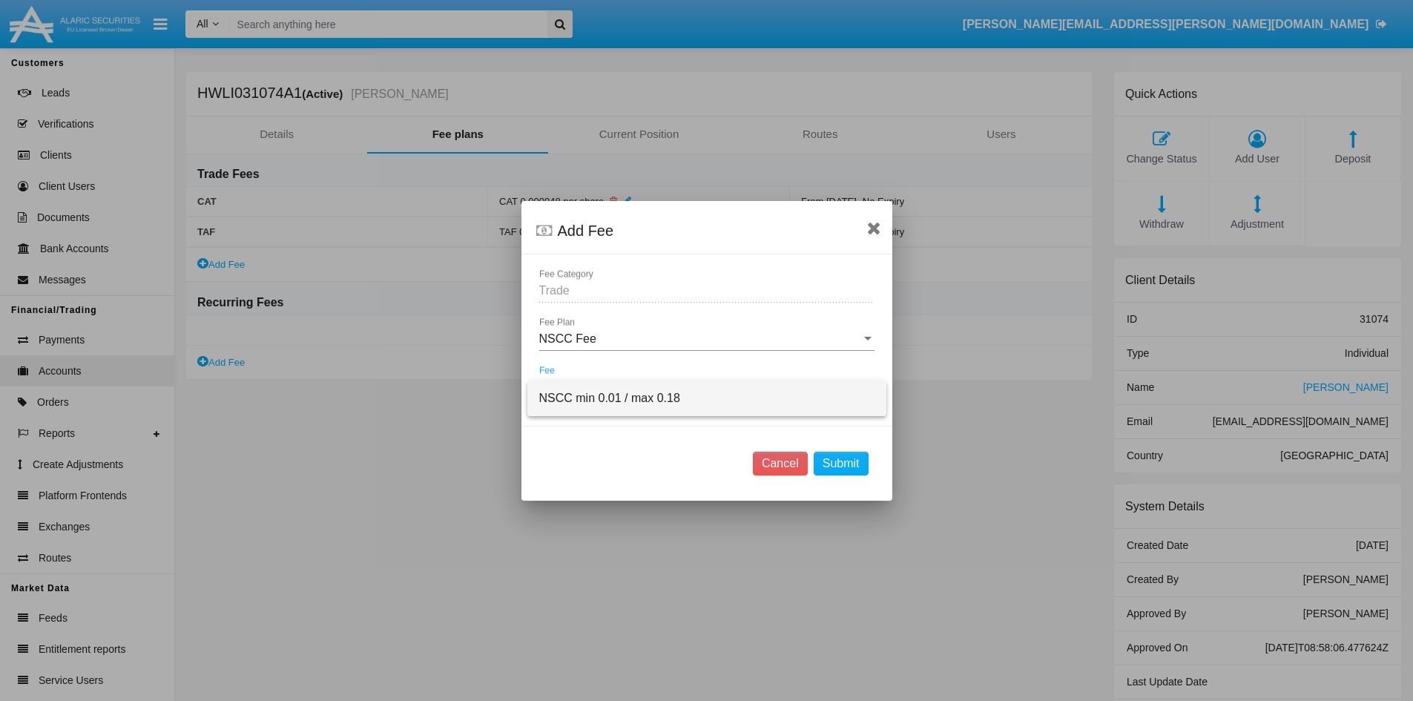
click at [617, 393] on span "NSCC min 0.01 / max 0.18" at bounding box center [706, 399] width 335 height 36
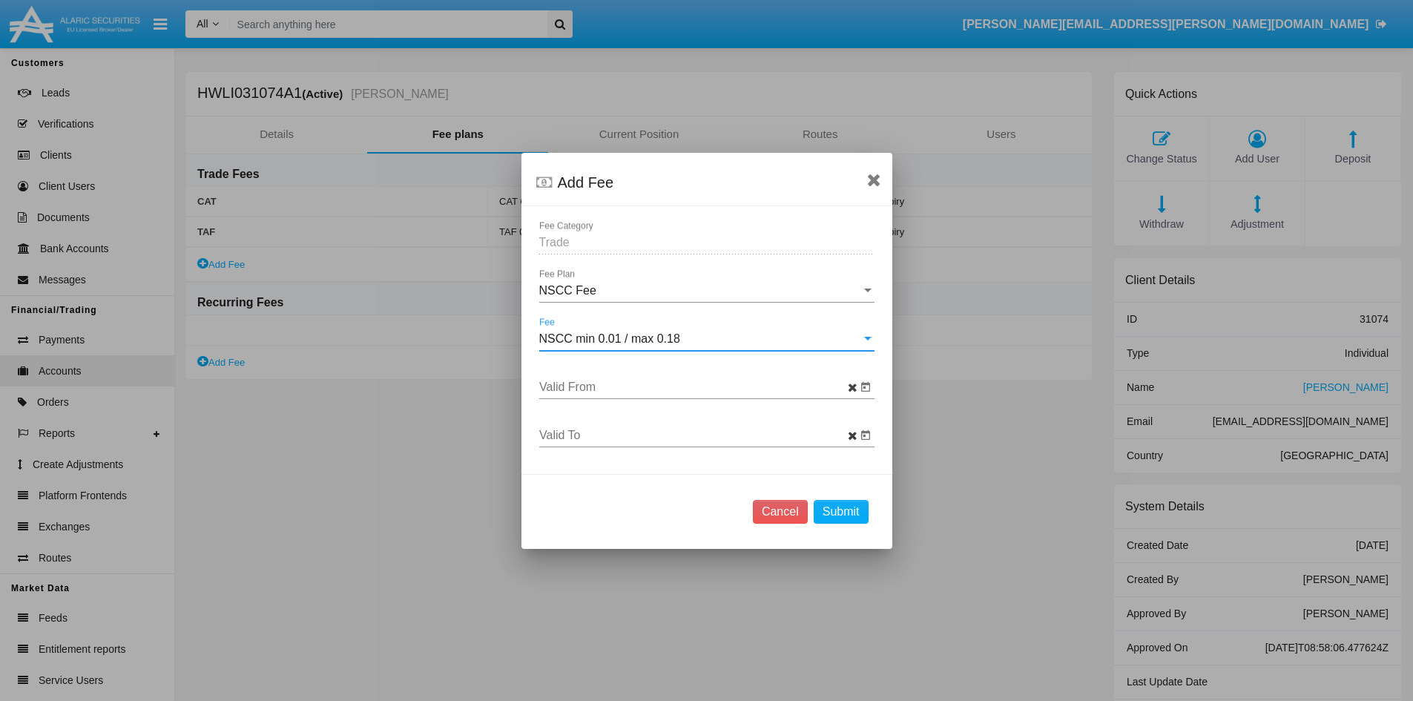
click at [740, 391] on input "Valid From" at bounding box center [698, 387] width 318 height 13
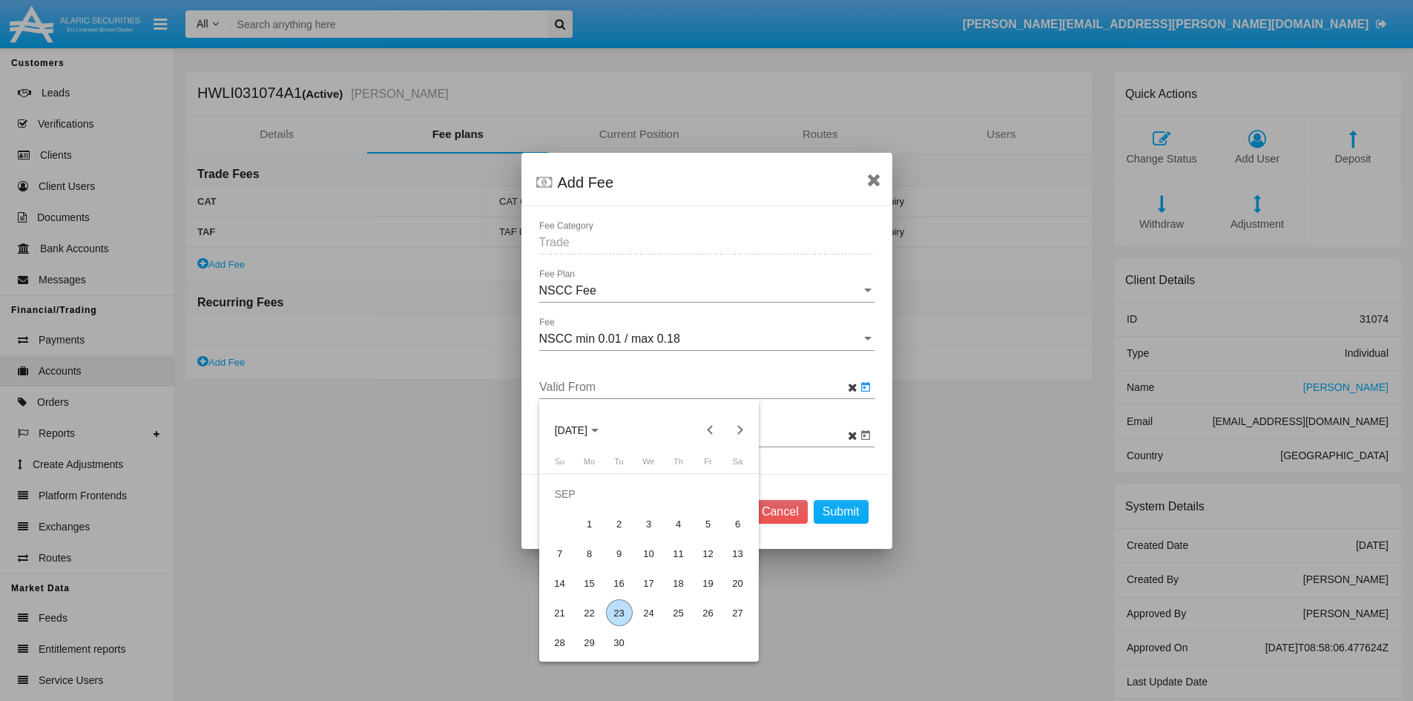
click at [617, 615] on div "23" at bounding box center [619, 612] width 27 height 27
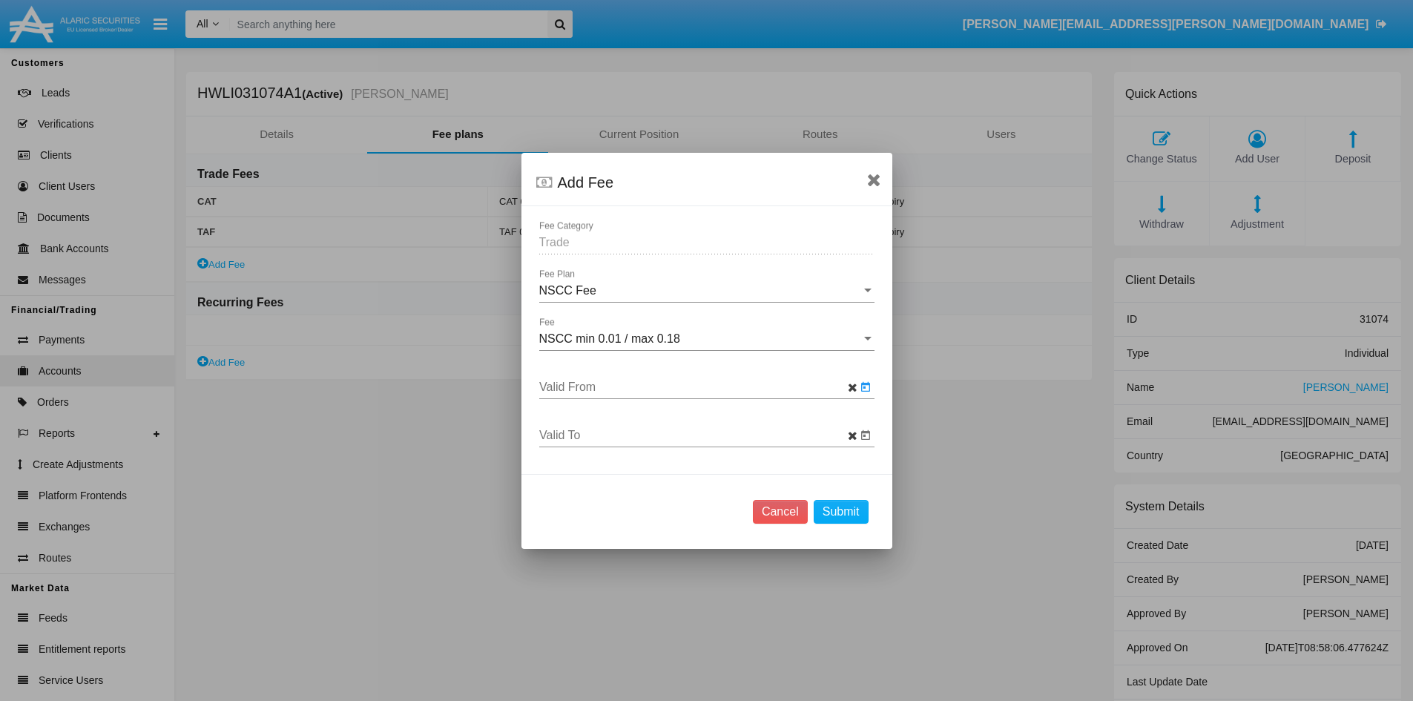
type input "[DATE]"
click at [841, 510] on button "Submit" at bounding box center [841, 512] width 55 height 24
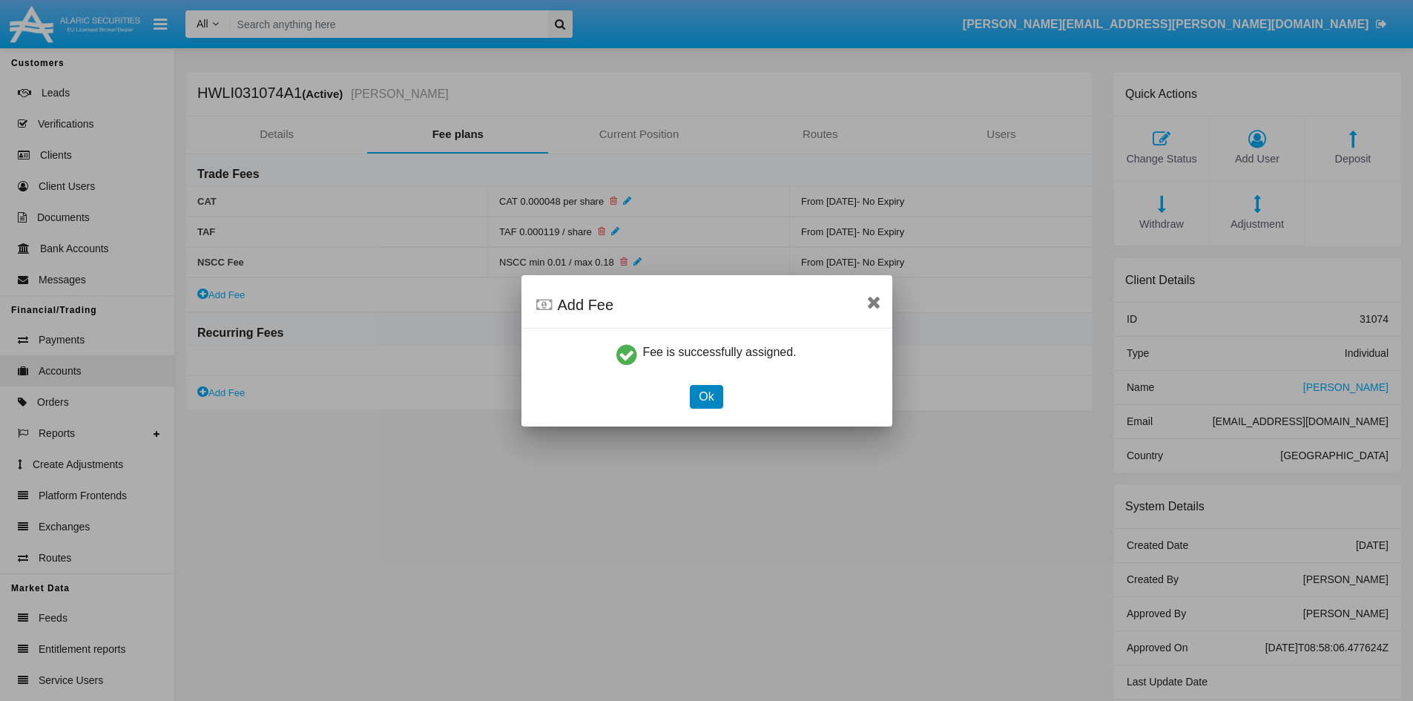
click at [706, 400] on button "Ok" at bounding box center [706, 397] width 33 height 24
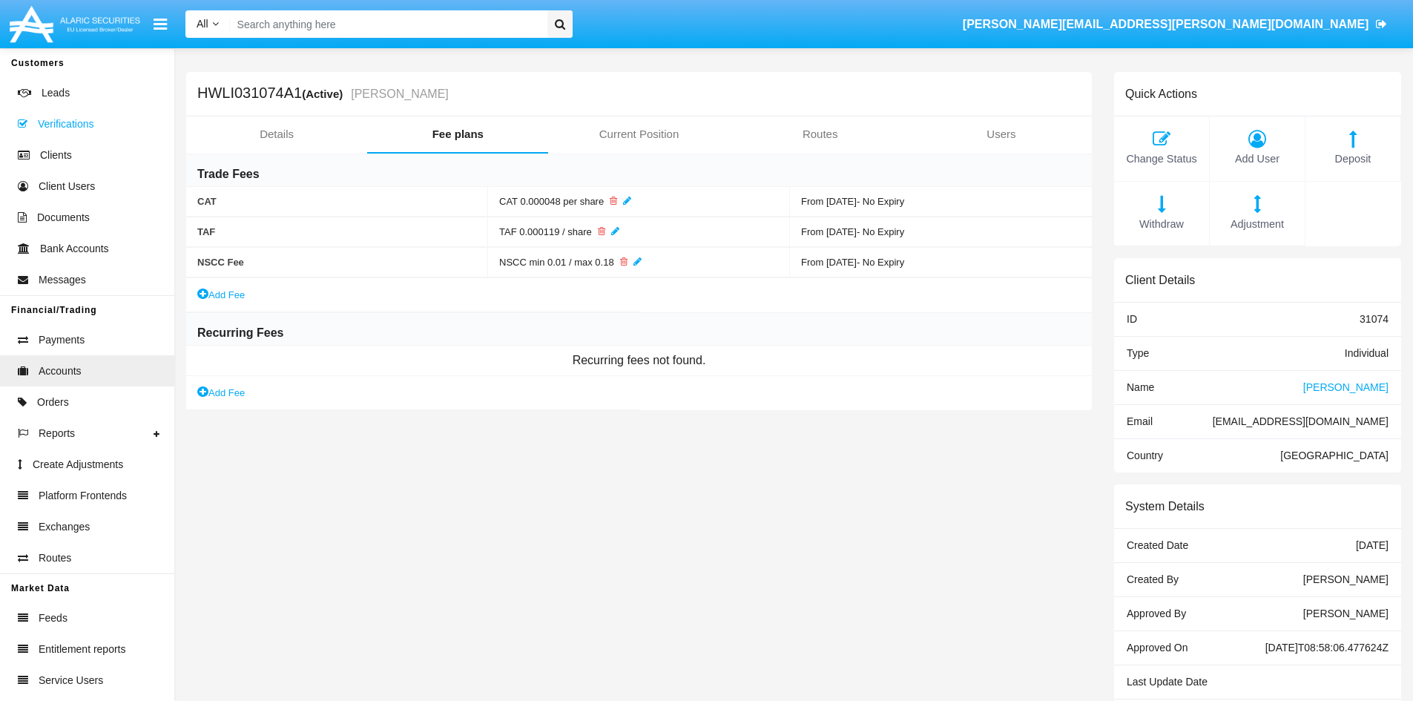
drag, startPoint x: 295, startPoint y: 93, endPoint x: 108, endPoint y: 123, distance: 189.3
click at [114, 119] on div "Customers Leads Verifications Clients Client Users Documents Bank Accounts Mess…" at bounding box center [706, 374] width 1413 height 653
click at [218, 91] on h5 "HWLI031074A1 (Active) [PERSON_NAME]" at bounding box center [323, 93] width 252 height 17
drag, startPoint x: 599, startPoint y: 205, endPoint x: 510, endPoint y: 216, distance: 89.7
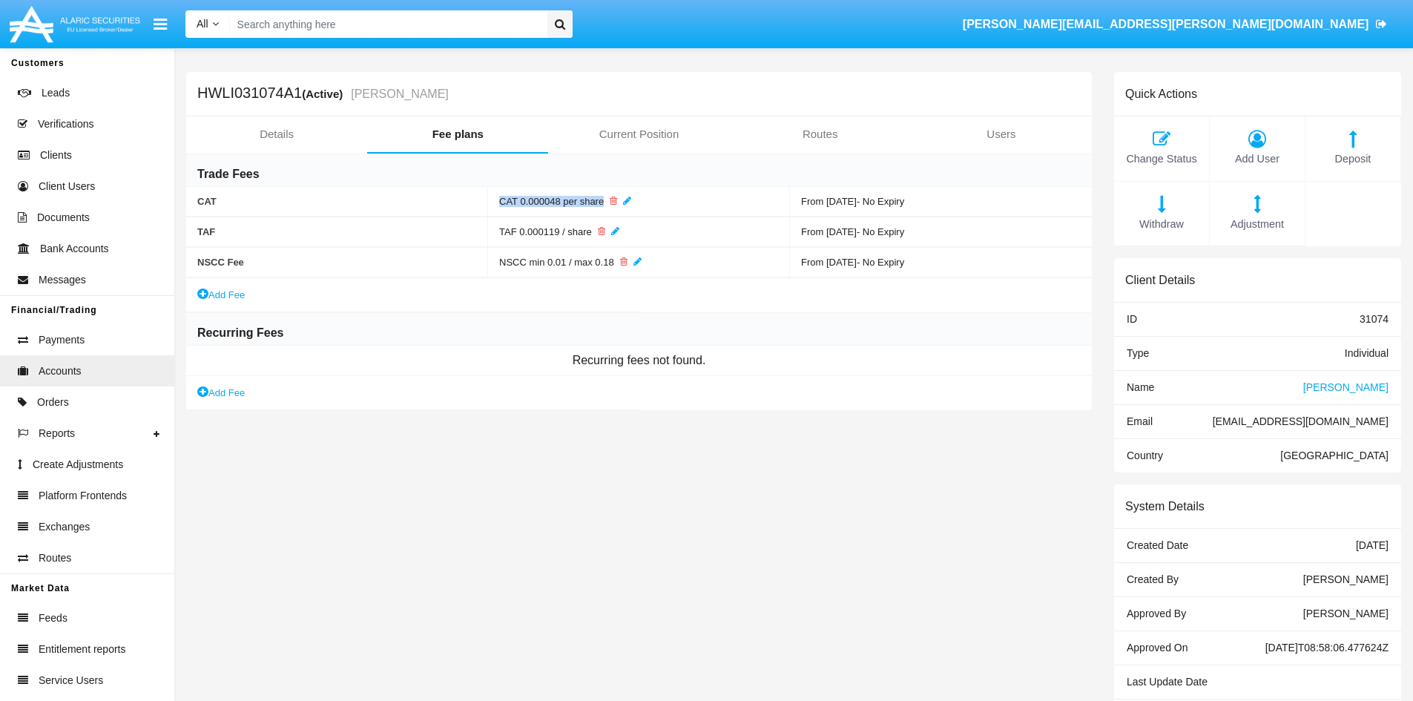
click at [502, 210] on div "CAT 0.000048 per share" at bounding box center [639, 202] width 302 height 30
copy span "CAT 0.000048 per share"
drag, startPoint x: 588, startPoint y: 230, endPoint x: 488, endPoint y: 236, distance: 99.6
click at [488, 236] on div "TAF 0.000119 / share" at bounding box center [639, 232] width 302 height 30
copy span "TAF 0.000119 / share"
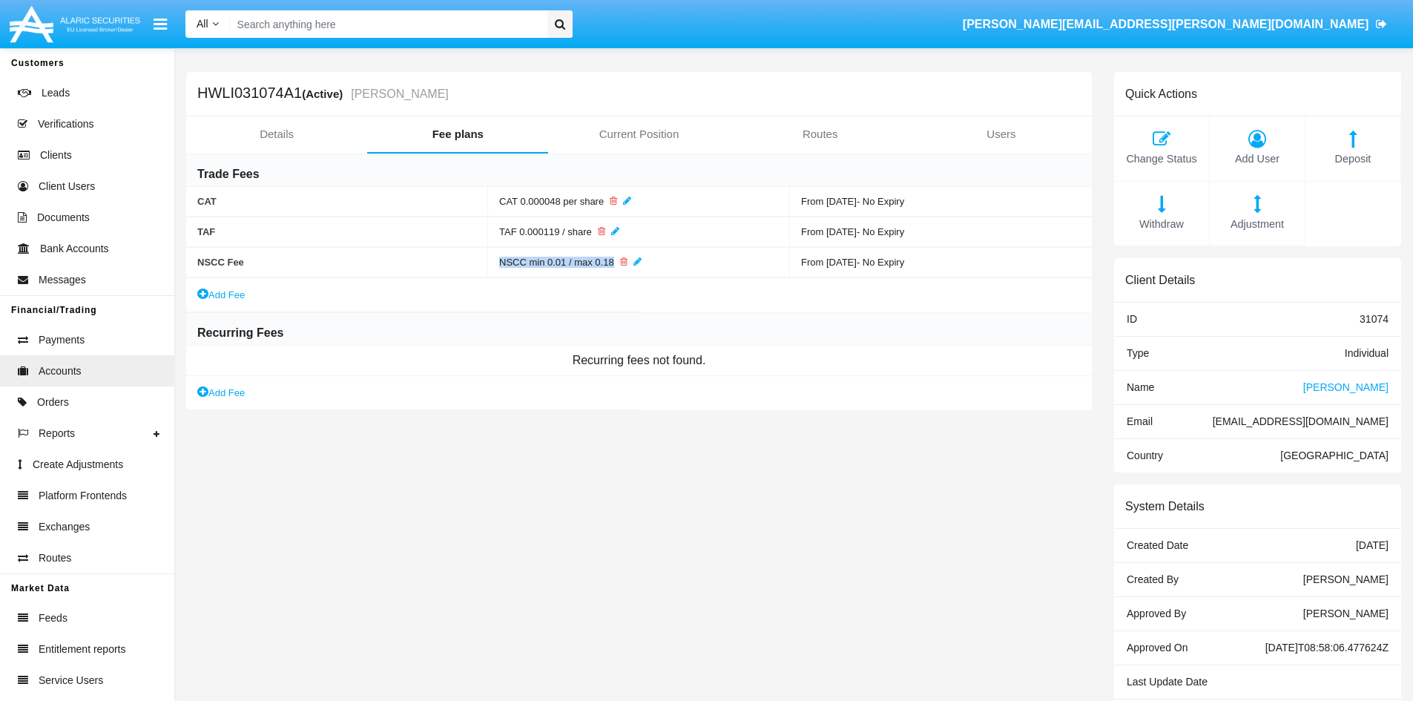
drag, startPoint x: 609, startPoint y: 260, endPoint x: 501, endPoint y: 262, distance: 108.3
click at [501, 262] on span "NSCC min 0.01 / max 0.18" at bounding box center [556, 262] width 115 height 11
copy span "NSCC min 0.01 / max 0.18"
